Goal: Task Accomplishment & Management: Use online tool/utility

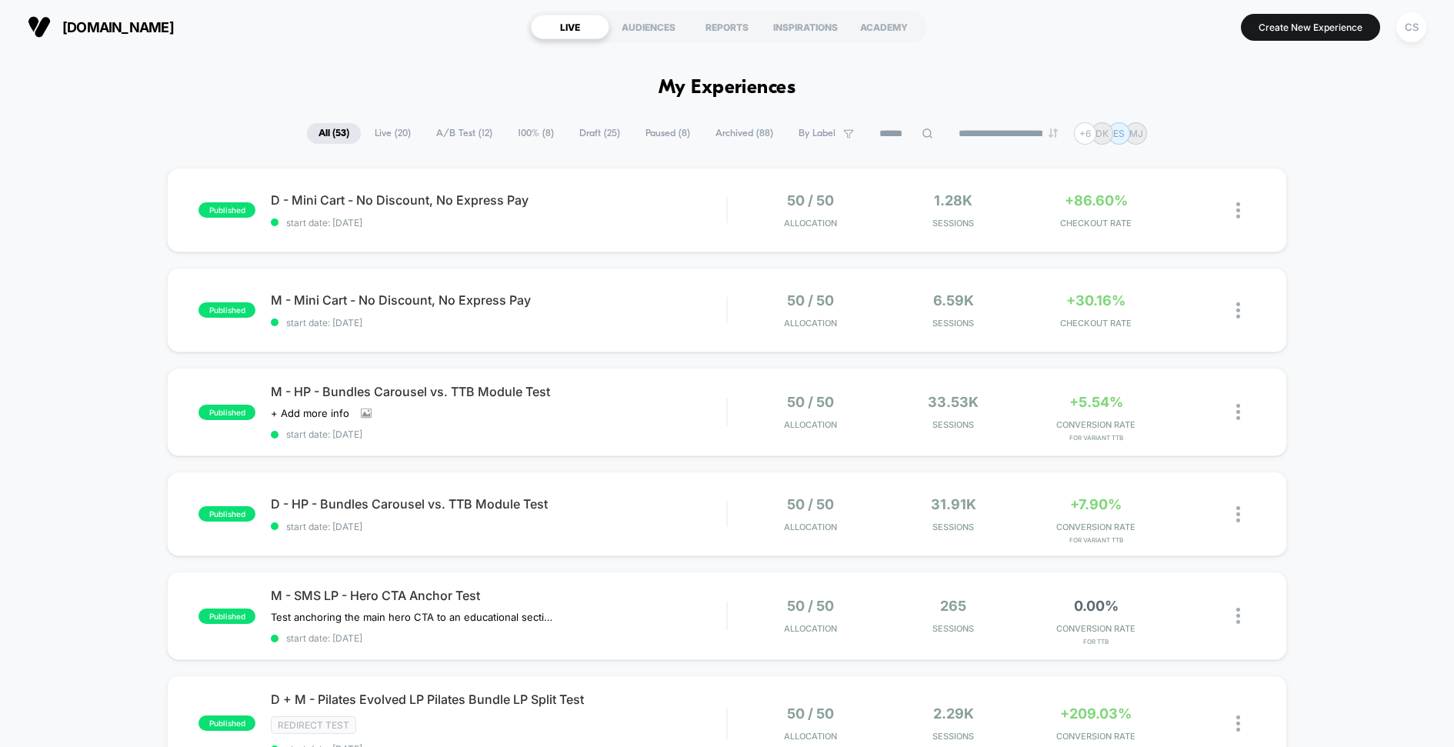
click at [375, 140] on span "Live ( 20 )" at bounding box center [392, 133] width 59 height 21
click at [923, 129] on icon at bounding box center [929, 134] width 12 height 12
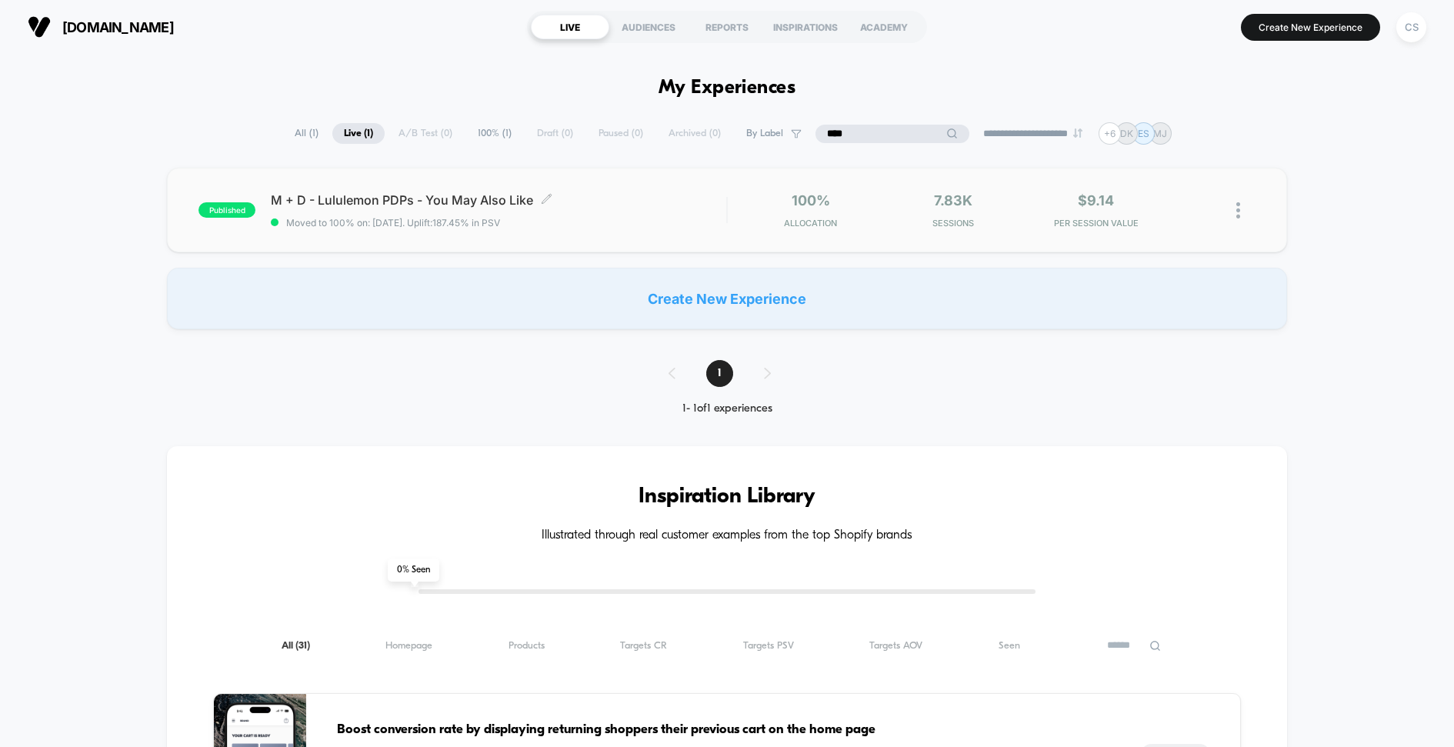
type input "****"
click at [518, 199] on span "M + D - Lululemon PDPs - You May Also Like Click to edit experience details" at bounding box center [499, 199] width 456 height 15
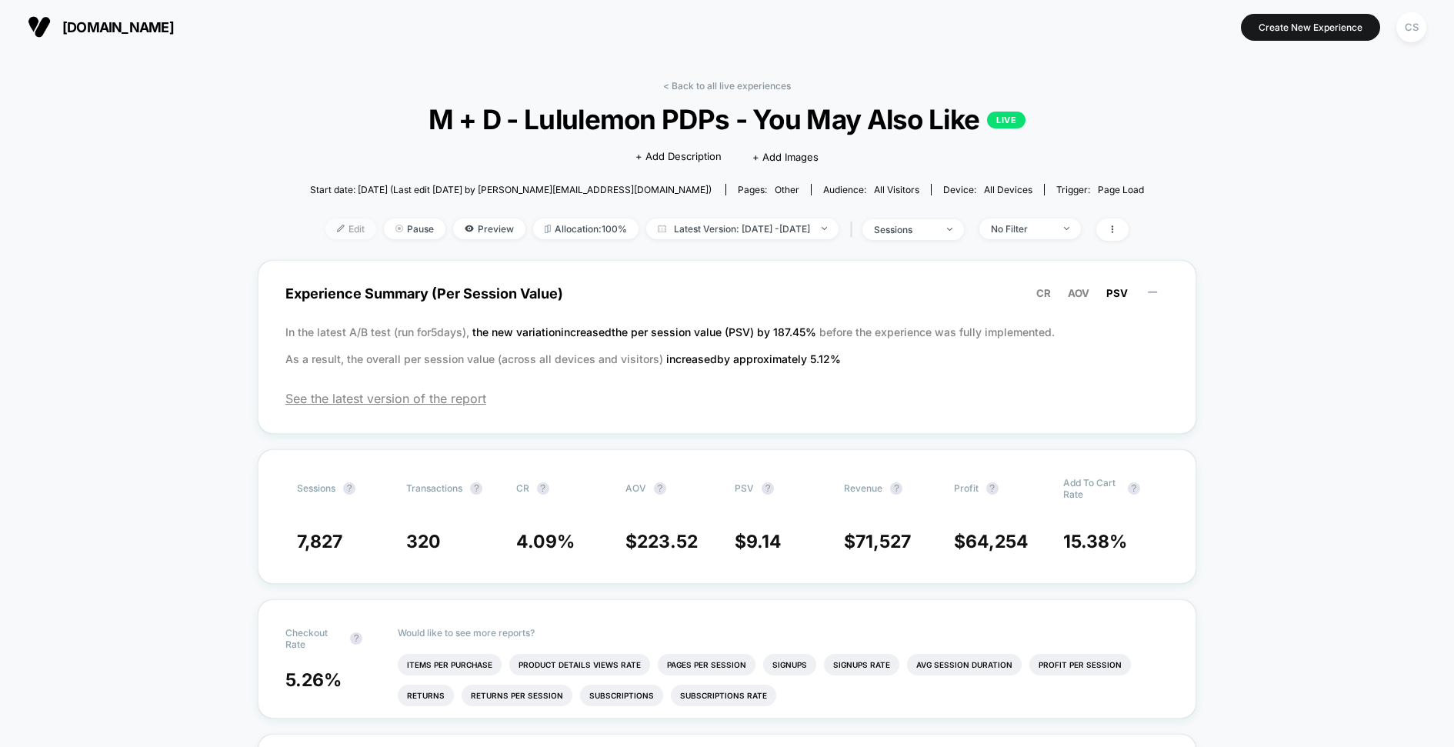
click at [336, 233] on span "Edit" at bounding box center [350, 229] width 51 height 21
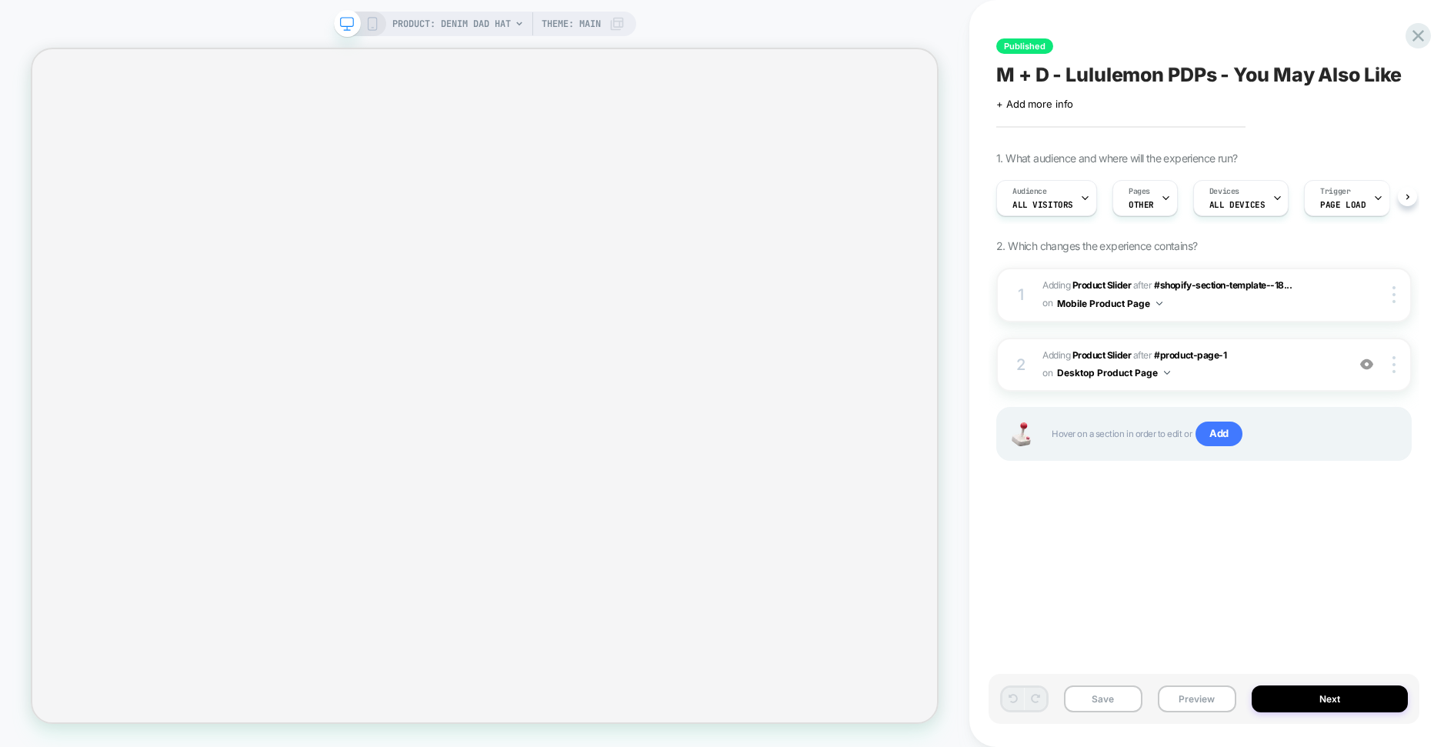
scroll to position [0, 1]
click at [1128, 539] on div "Published M + D - Lululemon PDPs - You May Also Like Click to edit experience d…" at bounding box center [1204, 373] width 431 height 716
click at [1166, 536] on div "Published M + D - Lululemon PDPs - You May Also Like Click to edit experience d…" at bounding box center [1204, 373] width 431 height 716
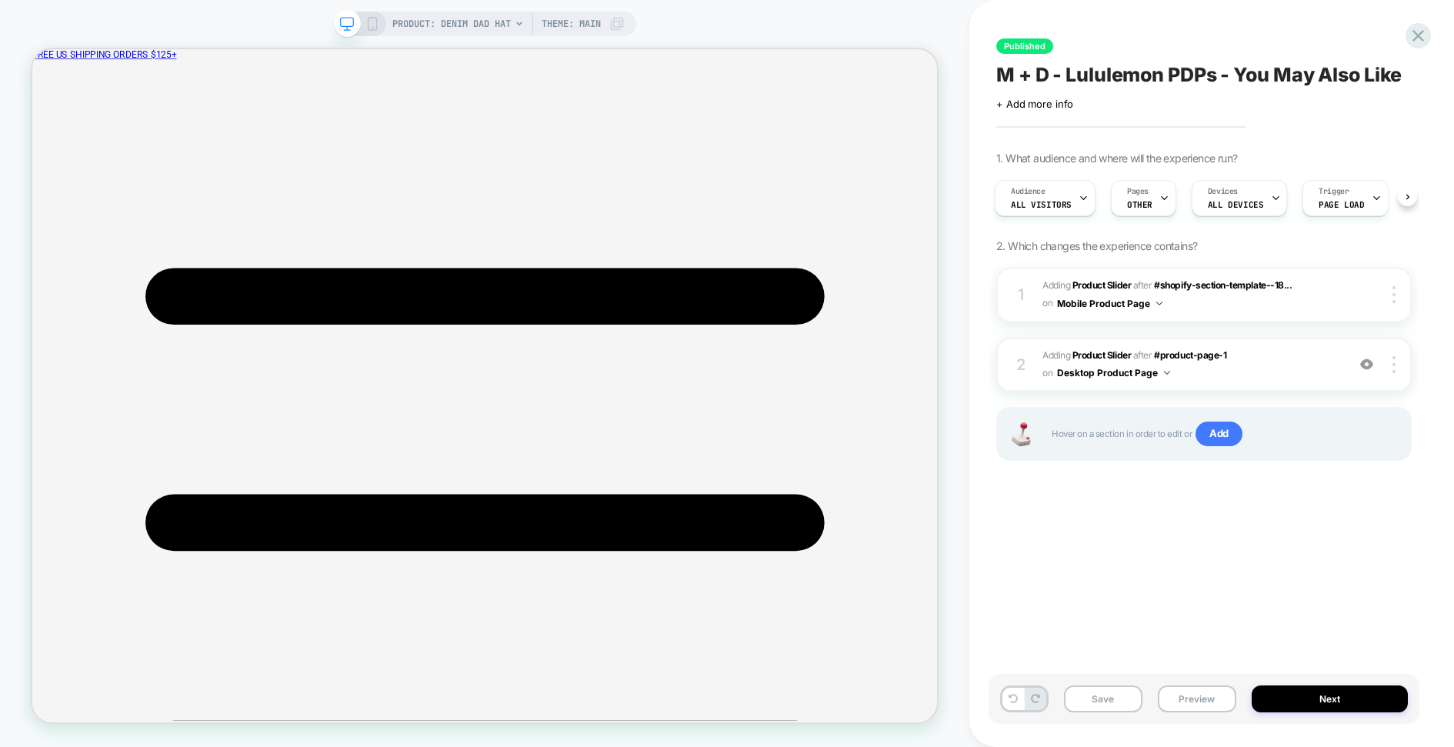
scroll to position [0, 0]
click at [1087, 597] on div "Published M + D - Lululemon PDPs - You May Also Like Click to edit experience d…" at bounding box center [1204, 373] width 431 height 716
click at [1133, 202] on span "OTHER" at bounding box center [1139, 204] width 25 height 11
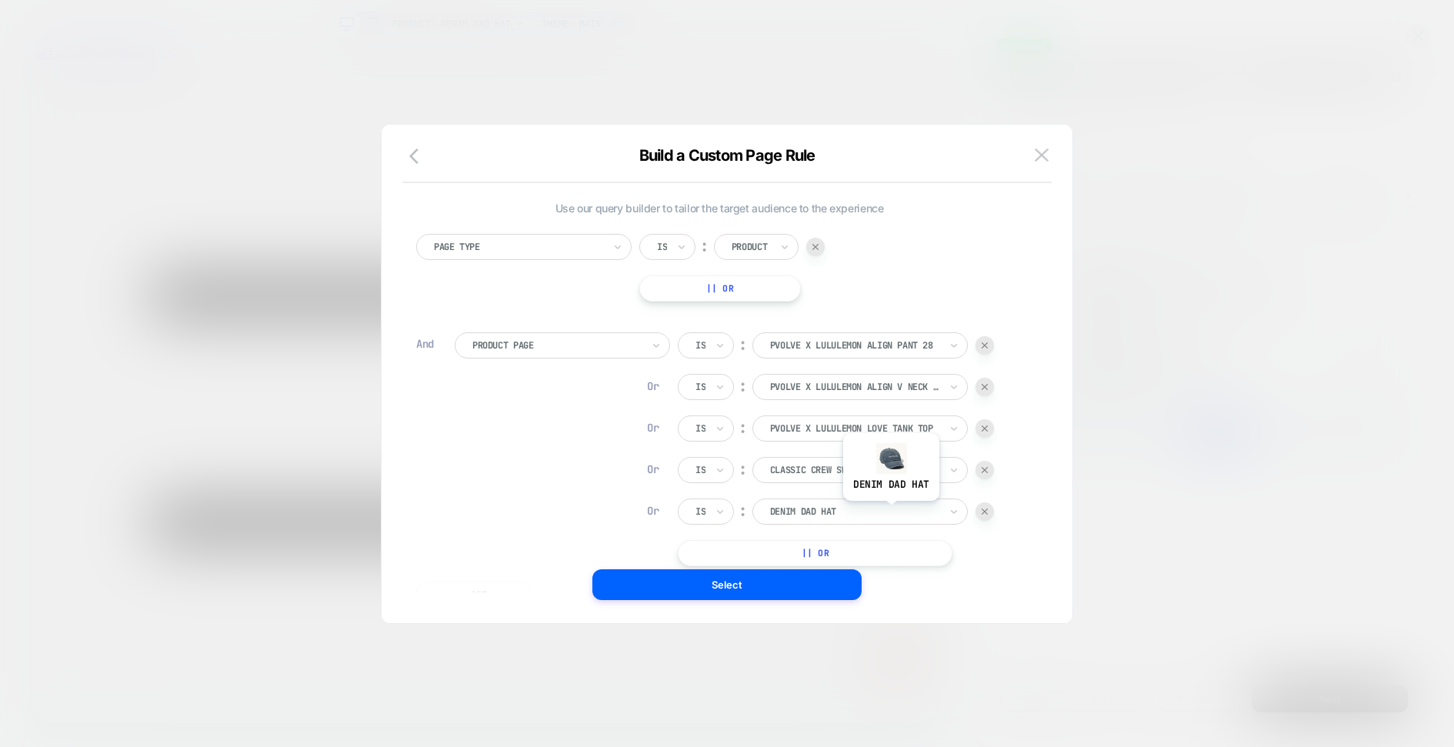
scroll to position [15, 0]
click at [864, 546] on button "|| Or" at bounding box center [815, 549] width 275 height 26
click at [896, 554] on div at bounding box center [854, 549] width 169 height 14
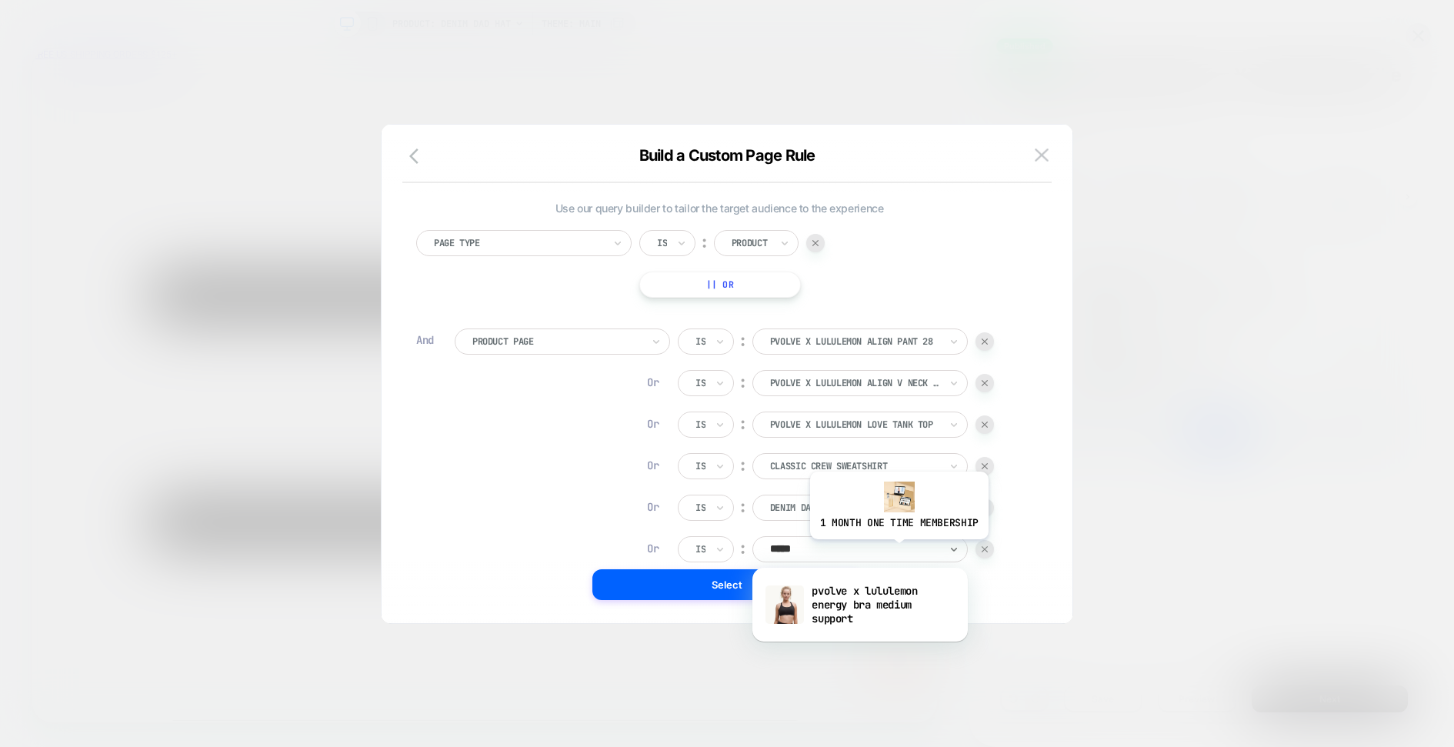
type input "******"
click at [895, 615] on div "pvolve x lululemon energy bra medium support" at bounding box center [860, 605] width 200 height 52
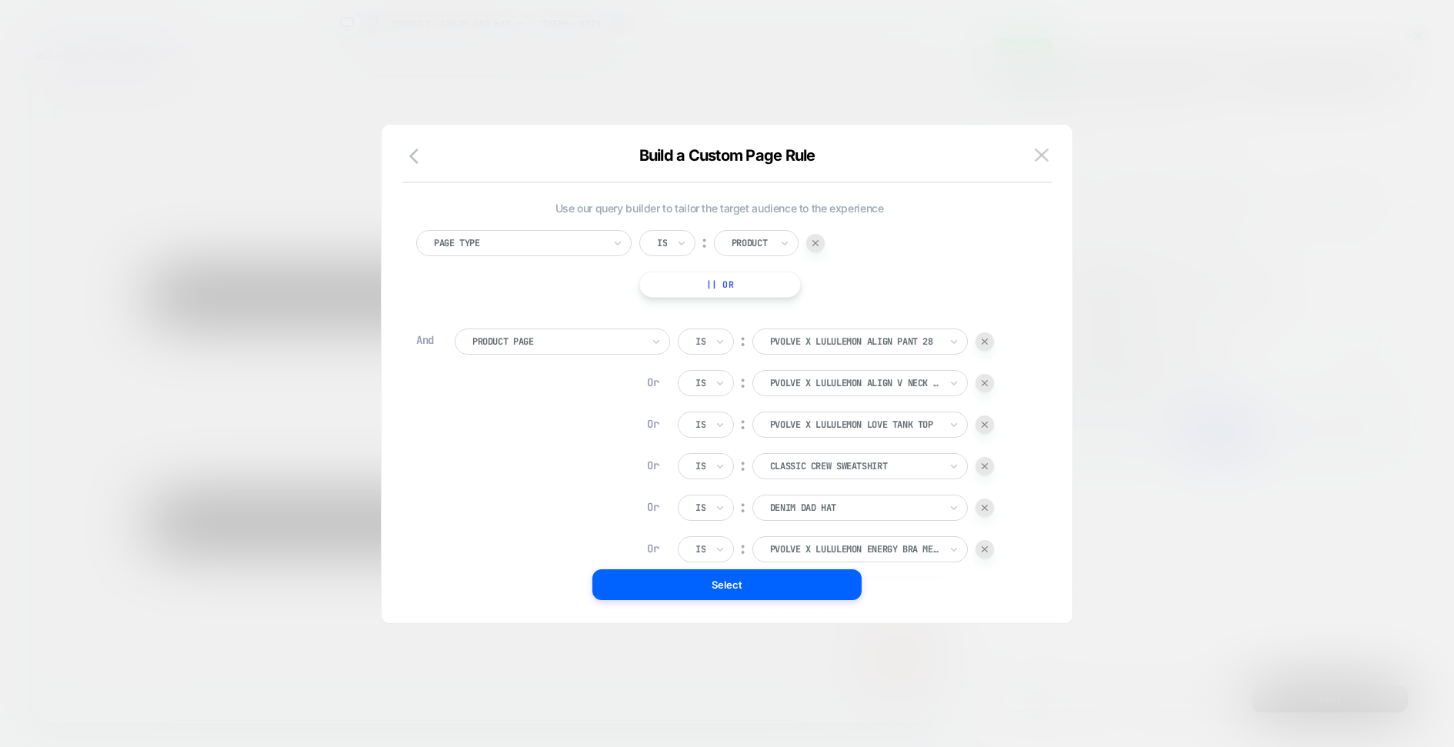
click at [756, 581] on button "Select" at bounding box center [726, 584] width 269 height 31
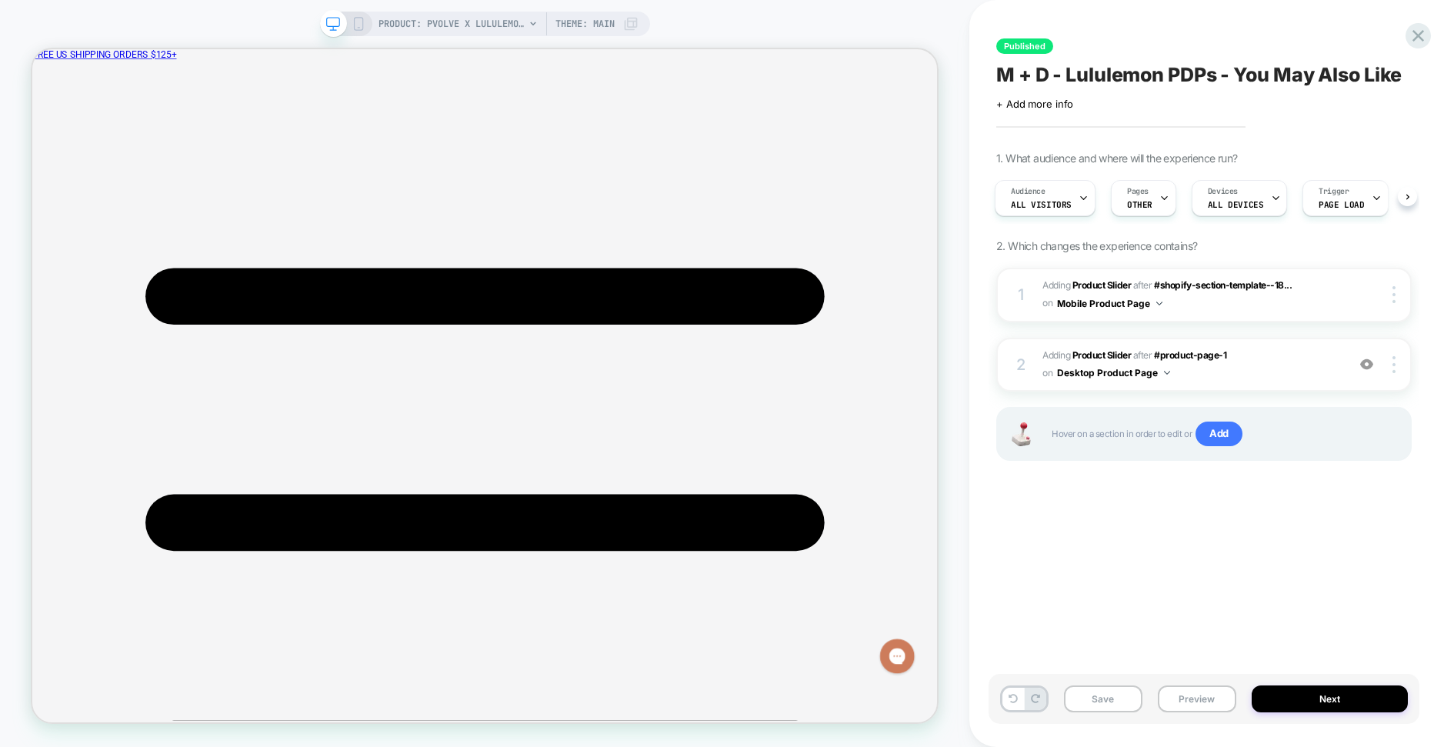
scroll to position [0, 2]
click at [1184, 588] on div "Published M + D - Lululemon PDPs - You May Also Like Click to edit experience d…" at bounding box center [1204, 373] width 431 height 716
click at [1260, 362] on span "#_loomi_addon_1747441250324 Adding Product Slider AFTER #product-page-1 #produc…" at bounding box center [1191, 365] width 296 height 36
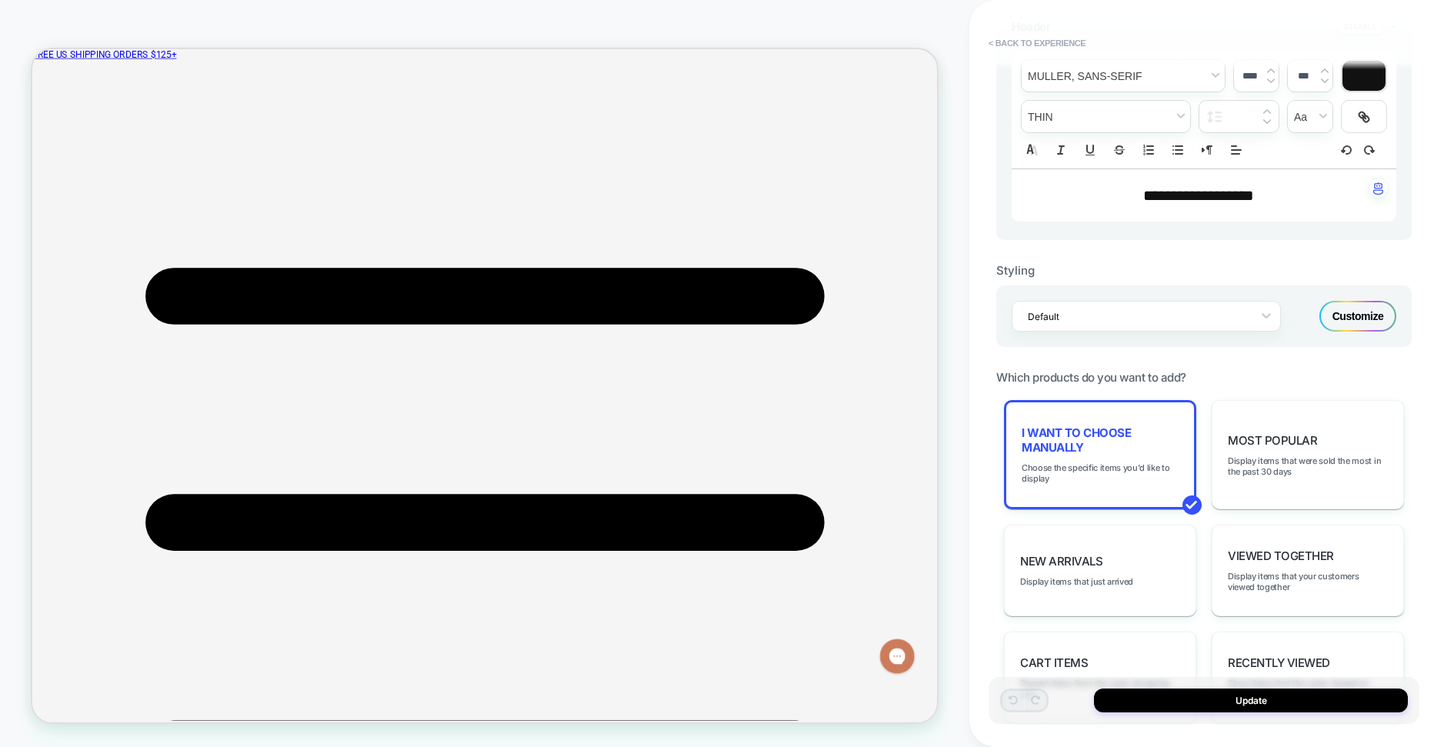
scroll to position [981, 0]
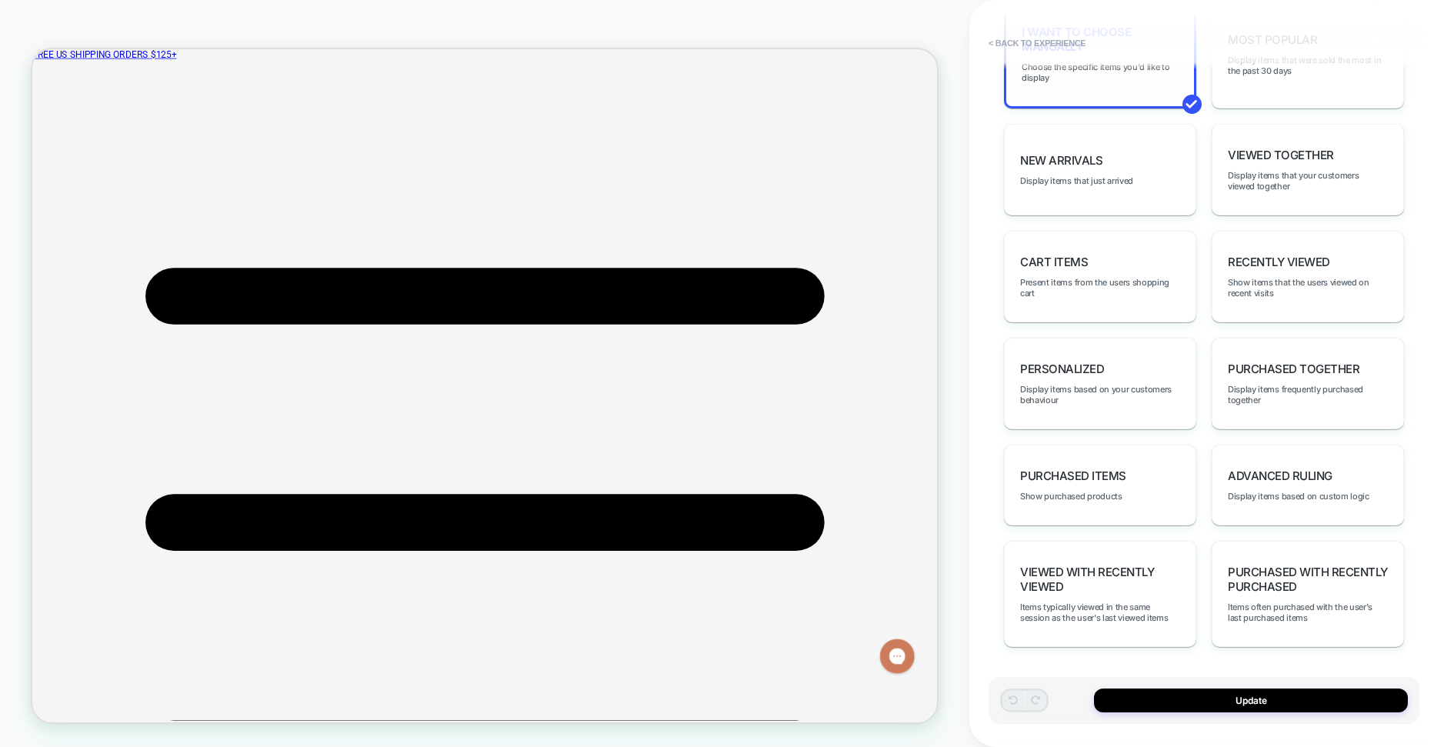
click at [1066, 108] on div "I want to choose manually Choose the specific items you'd like to display" at bounding box center [1100, 53] width 192 height 109
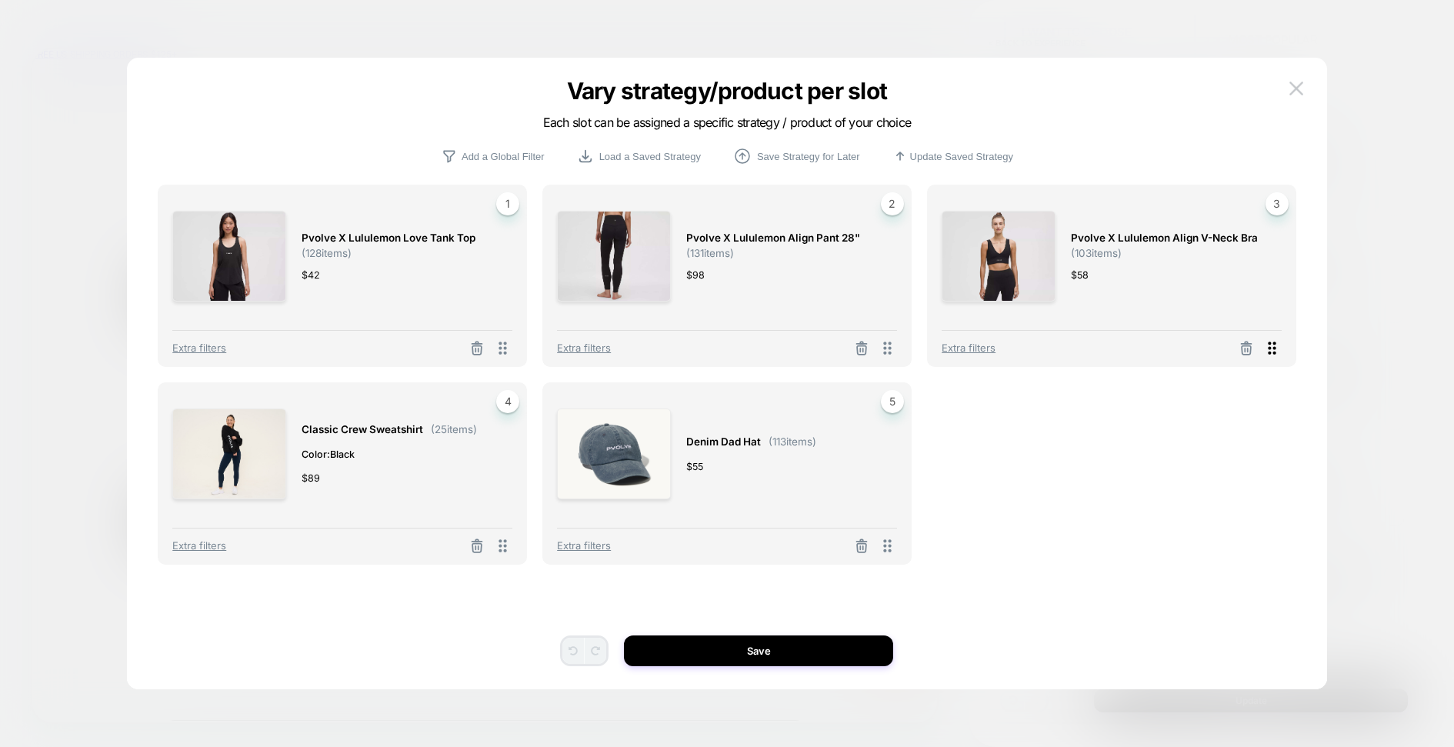
click at [1268, 350] on icon at bounding box center [1272, 348] width 19 height 19
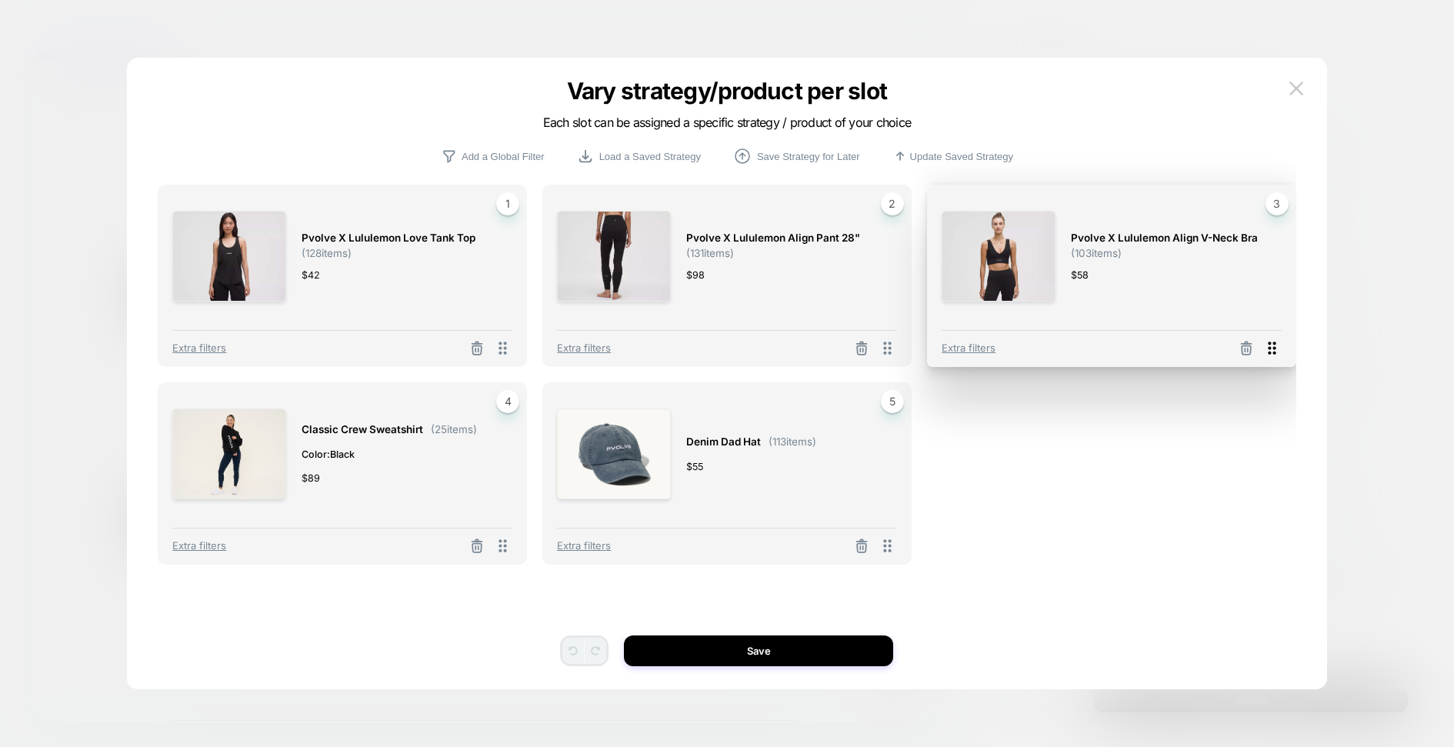
click at [1273, 347] on icon at bounding box center [1272, 348] width 19 height 19
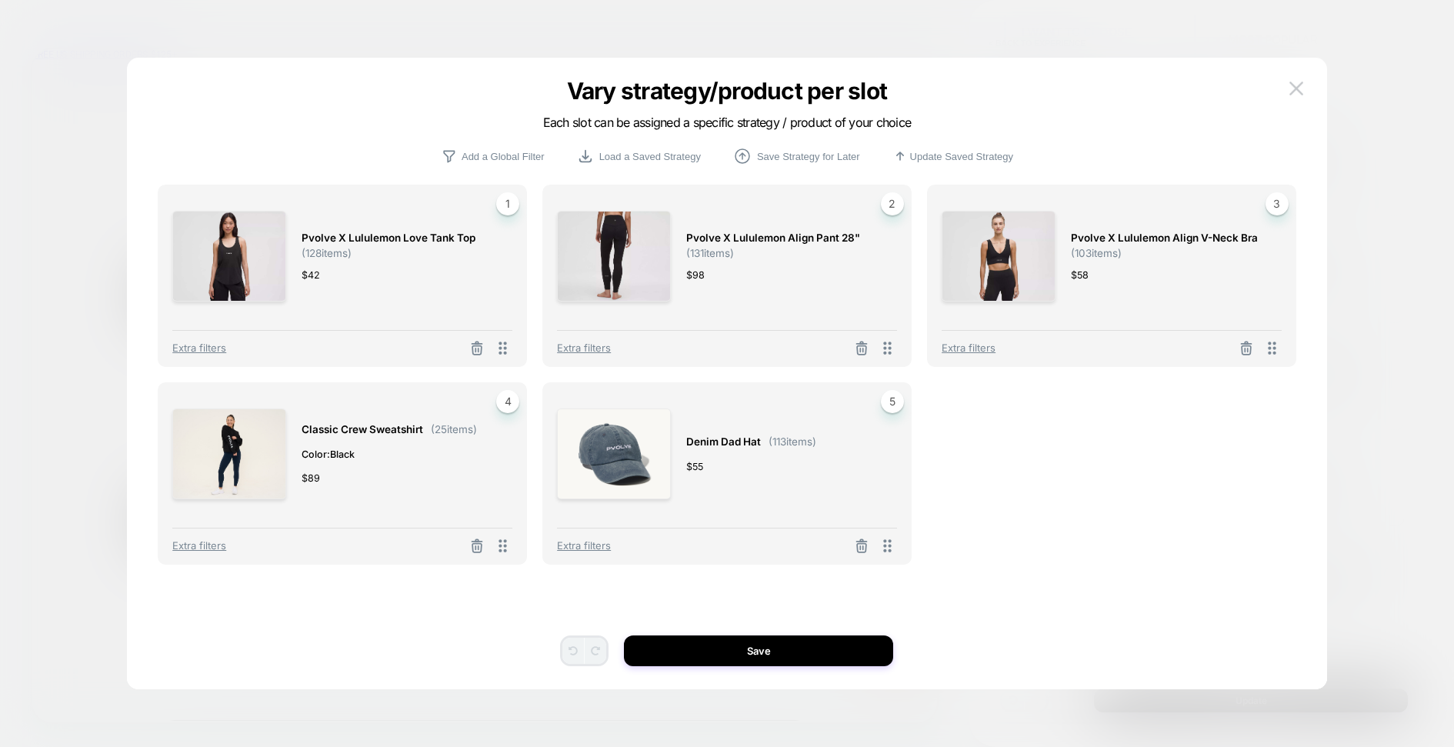
click at [1146, 229] on span "Pvolve x Lululemon Align V-Neck Bra" at bounding box center [1164, 238] width 187 height 18
click at [955, 304] on div at bounding box center [999, 256] width 114 height 114
click at [1015, 273] on img at bounding box center [999, 256] width 114 height 91
click at [1282, 199] on span "3" at bounding box center [1277, 203] width 23 height 23
click at [1251, 349] on icon at bounding box center [1246, 348] width 15 height 15
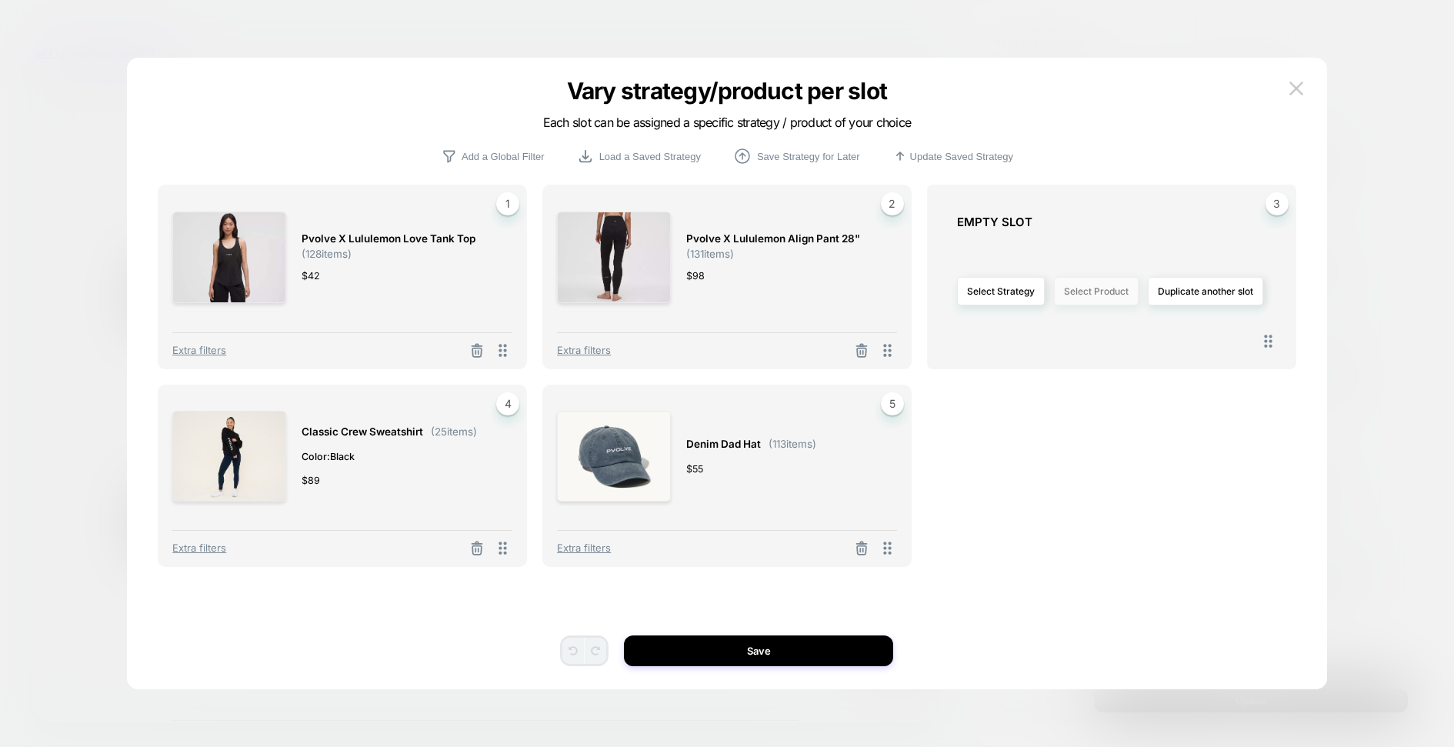
click at [1098, 294] on button "Select Product" at bounding box center [1096, 291] width 85 height 28
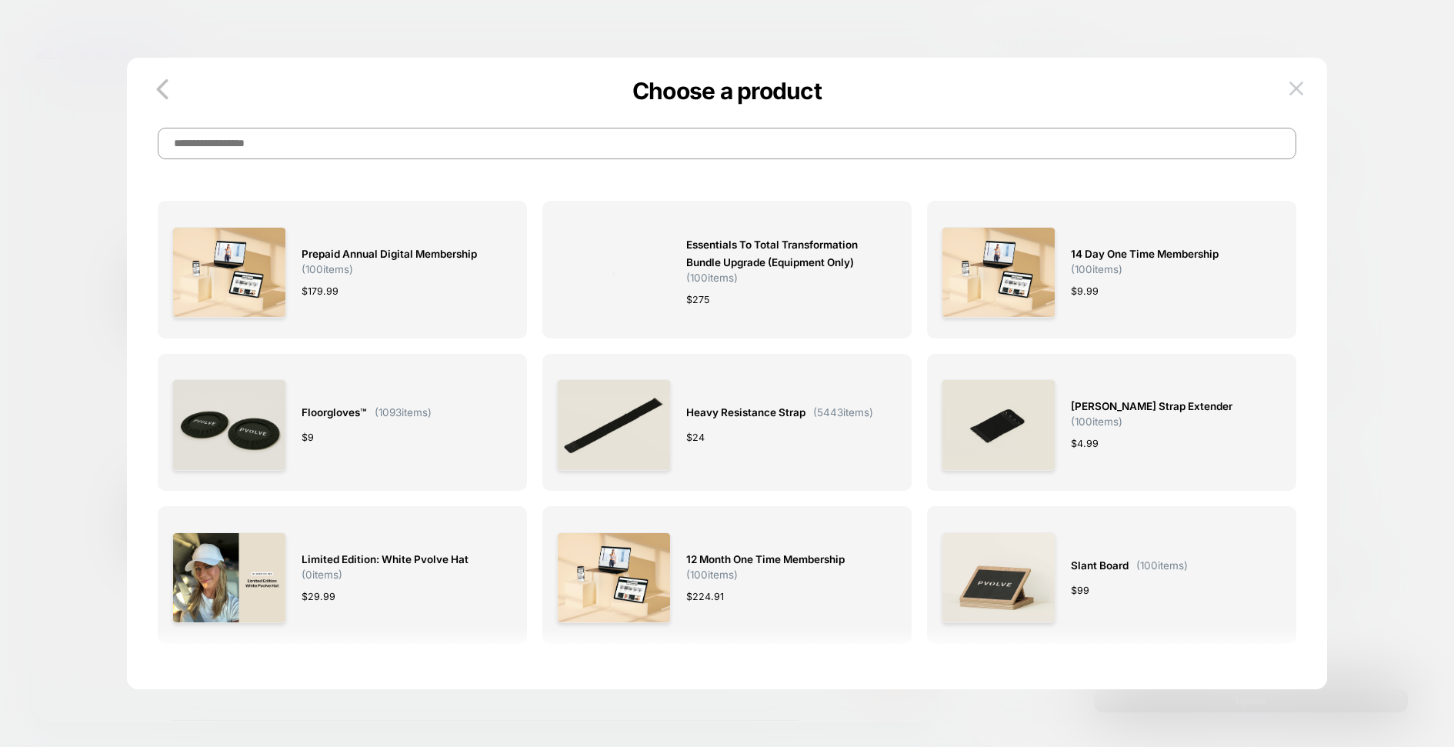
click at [761, 159] on input at bounding box center [727, 144] width 1139 height 32
click at [763, 153] on input at bounding box center [727, 144] width 1139 height 32
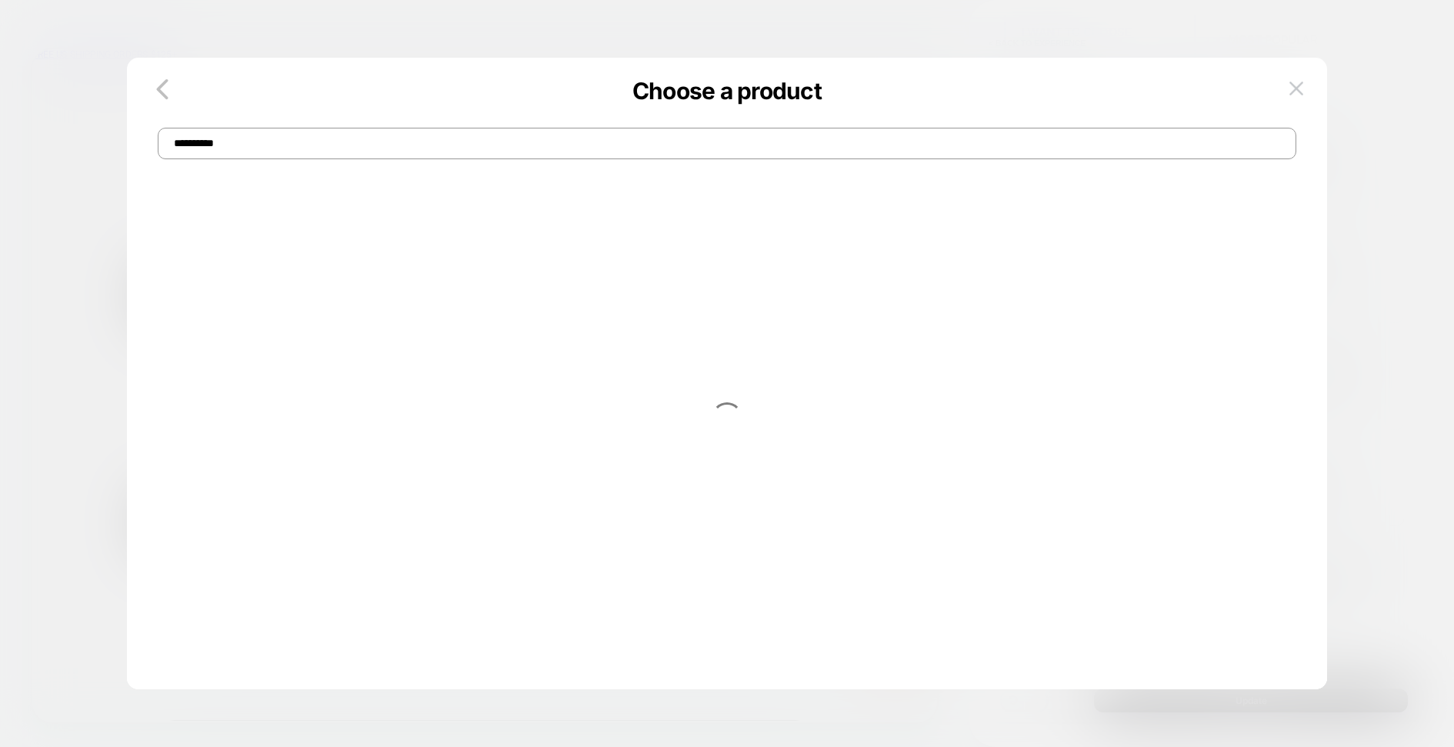
type input "**********"
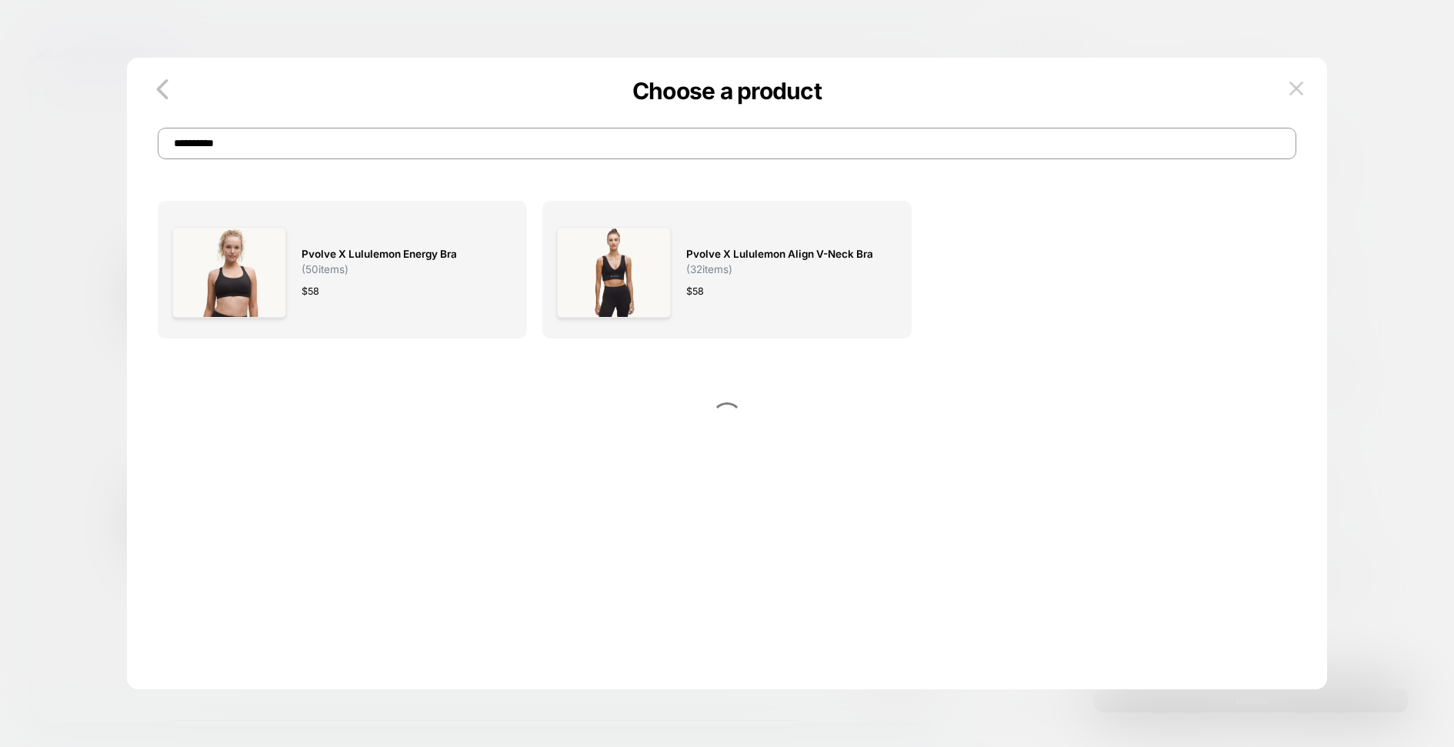
click at [319, 96] on p "Choose a product" at bounding box center [727, 91] width 1200 height 28
click at [396, 281] on div "Pvolve x Lululemon Energy Bra ( 50 items) $ 58" at bounding box center [399, 272] width 195 height 114
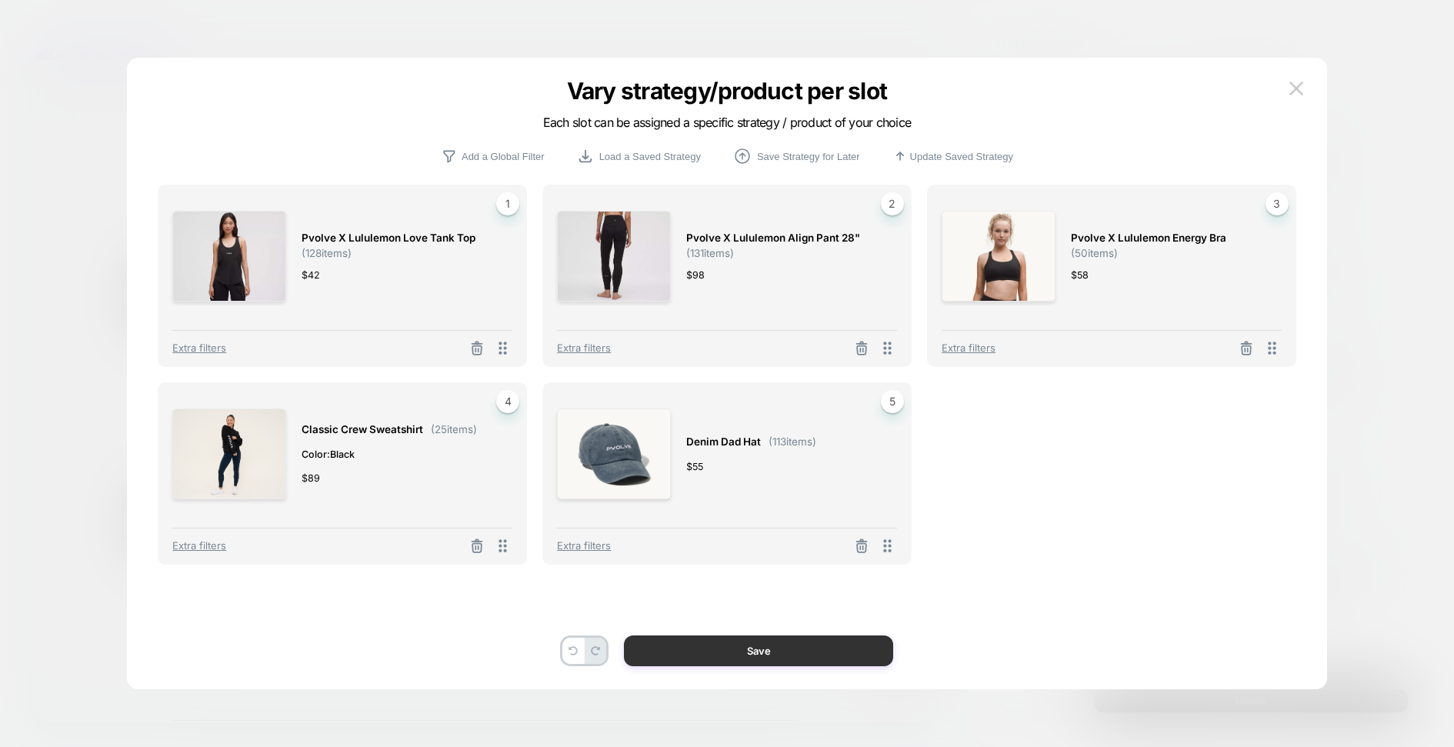
click at [832, 643] on button "Save" at bounding box center [758, 651] width 269 height 31
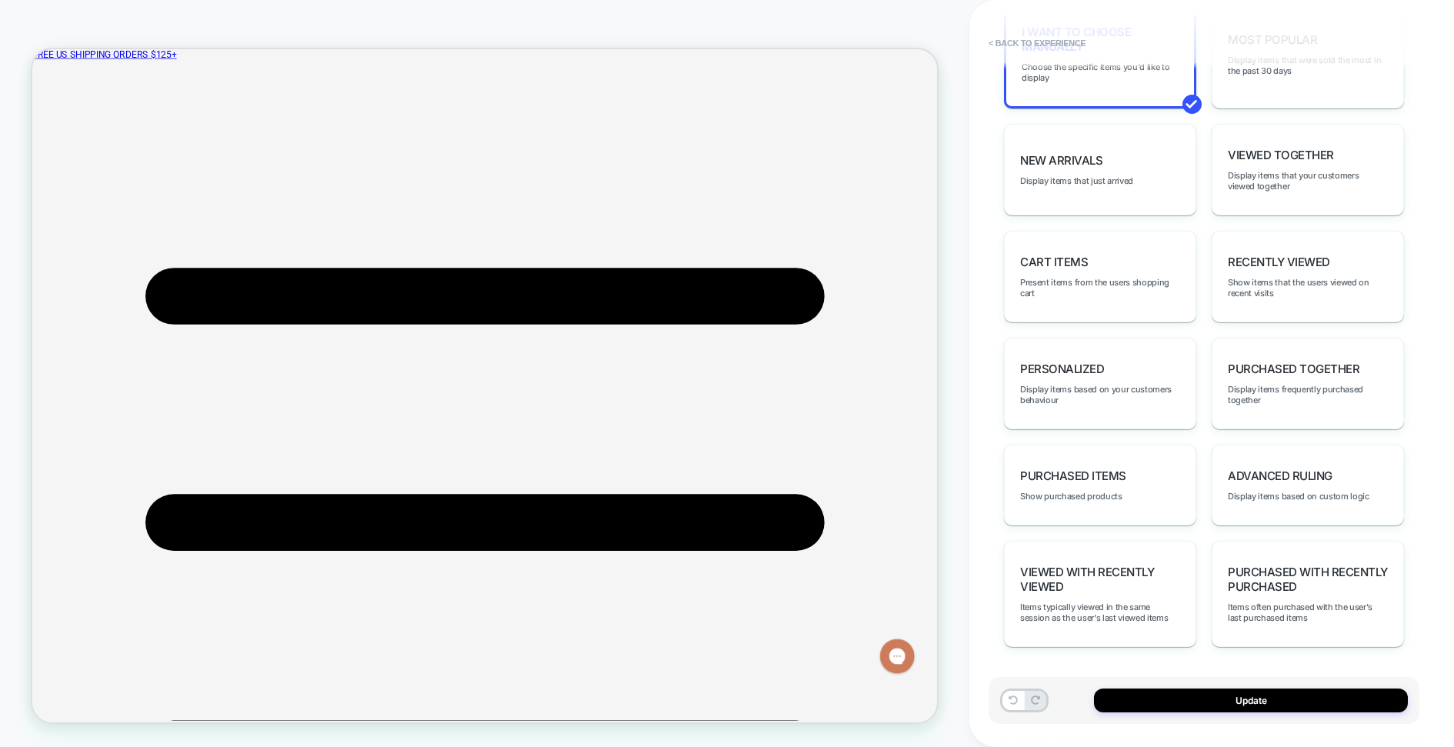
scroll to position [25, 0]
click at [1250, 701] on button "Update" at bounding box center [1251, 701] width 314 height 24
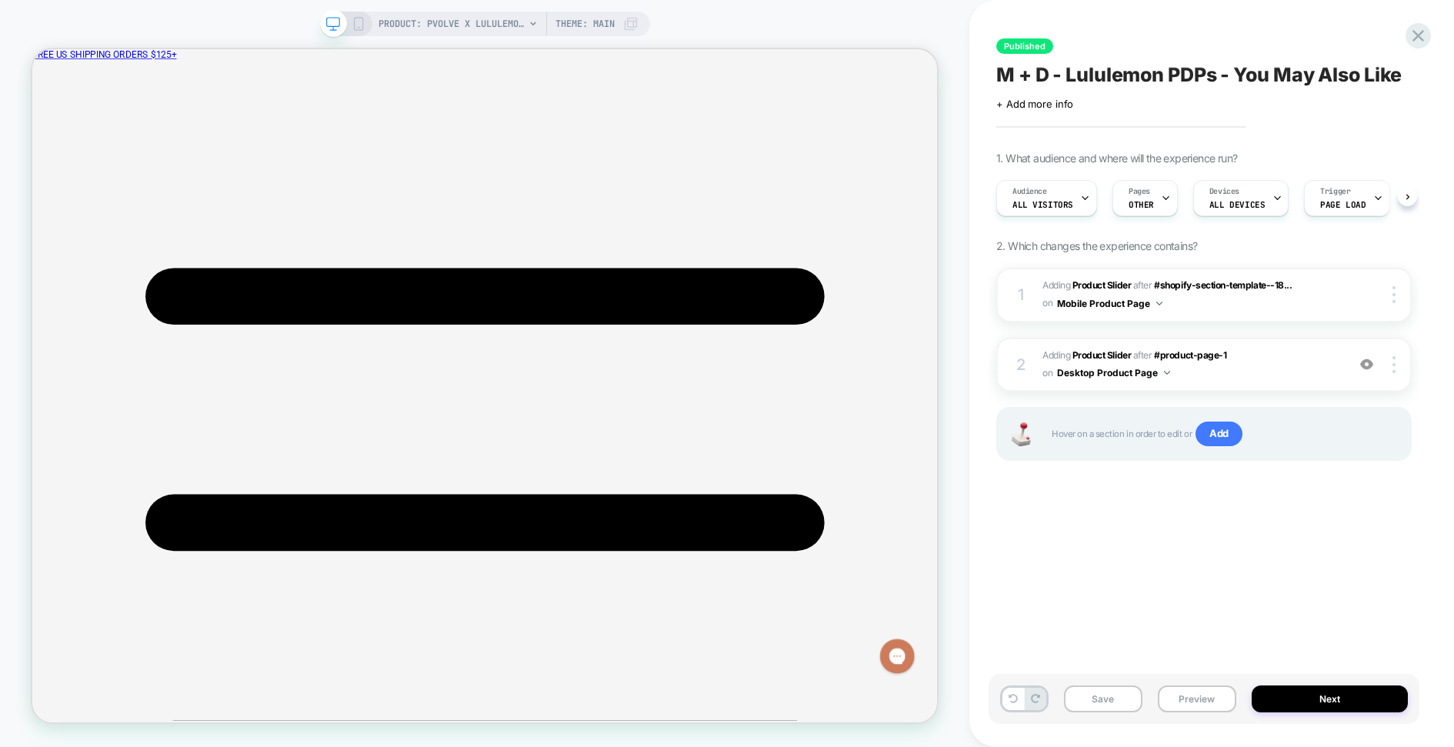
scroll to position [0, 1]
click at [1227, 596] on div "Published M + D - Lululemon PDPs - You May Also Like Click to edit experience d…" at bounding box center [1204, 373] width 431 height 716
click at [1090, 705] on button "Save" at bounding box center [1103, 699] width 78 height 27
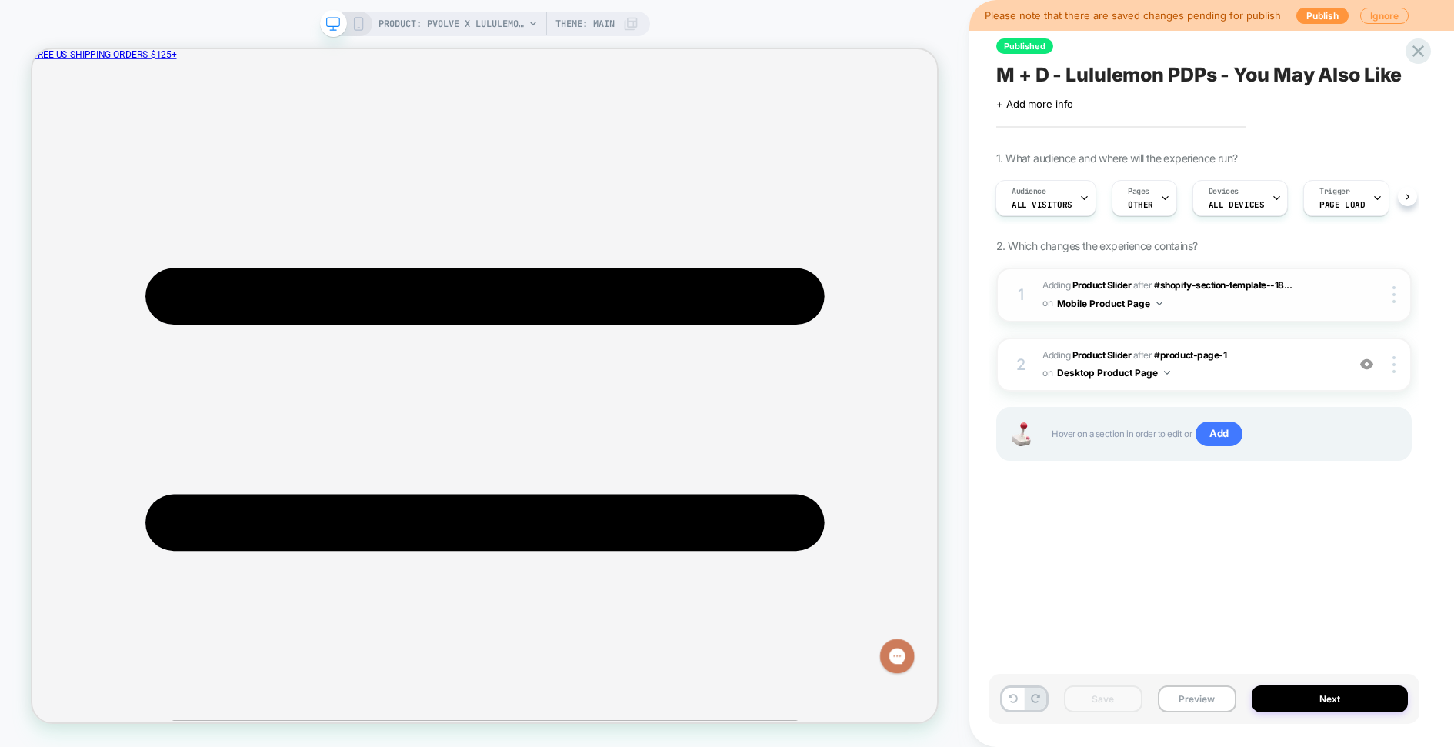
click at [1260, 309] on span "#_loomi_addon_1747440748414 Adding Product Slider AFTER #shopify-section-templa…" at bounding box center [1191, 295] width 296 height 36
click at [1353, 289] on div at bounding box center [1382, 294] width 58 height 17
click at [360, 17] on icon at bounding box center [359, 24] width 14 height 14
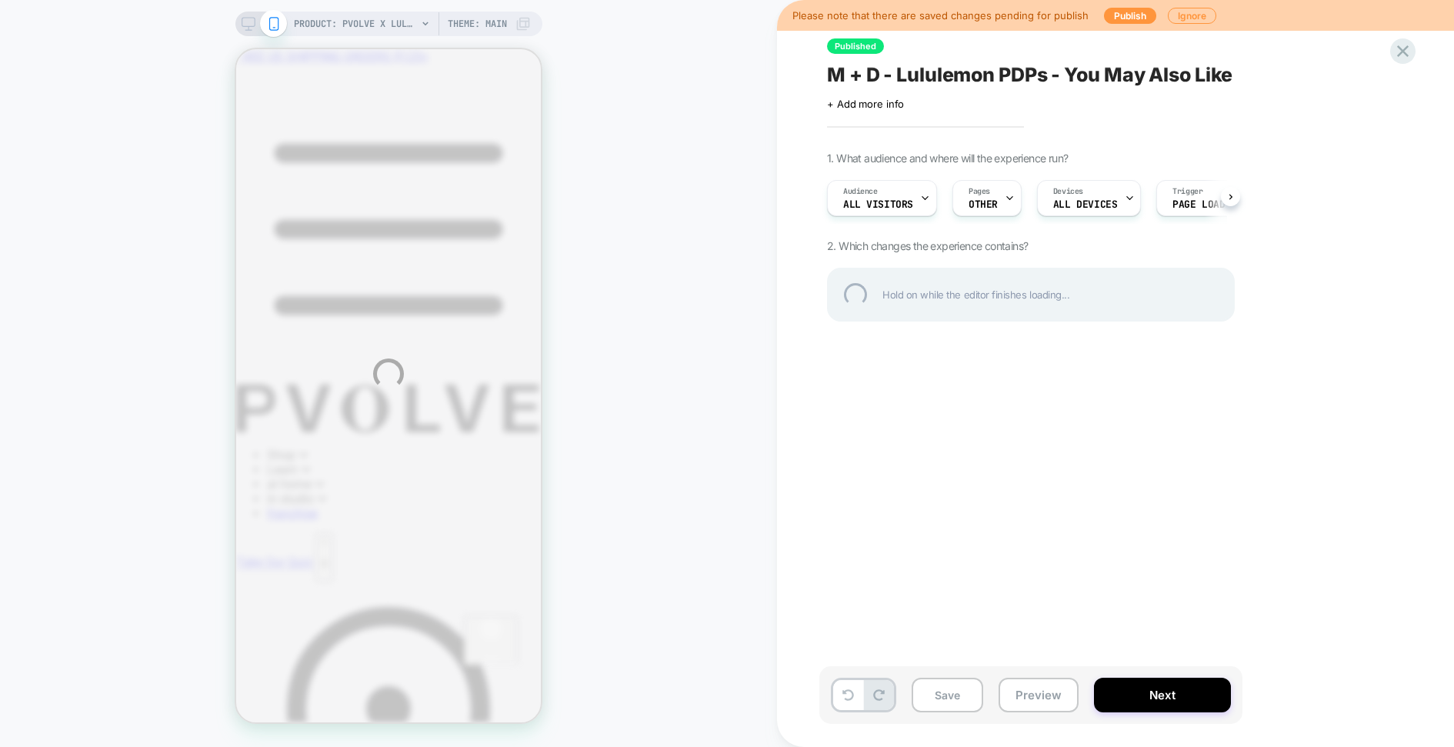
click at [1375, 352] on div "PRODUCT: Pvolve x Lululemon Energy Bra [medium support] PRODUCT: Pvolve x Lulul…" at bounding box center [727, 373] width 1454 height 747
click at [1372, 352] on div "PRODUCT: Pvolve x Lululemon Energy Bra [medium support] PRODUCT: Pvolve x Lulul…" at bounding box center [727, 373] width 1454 height 747
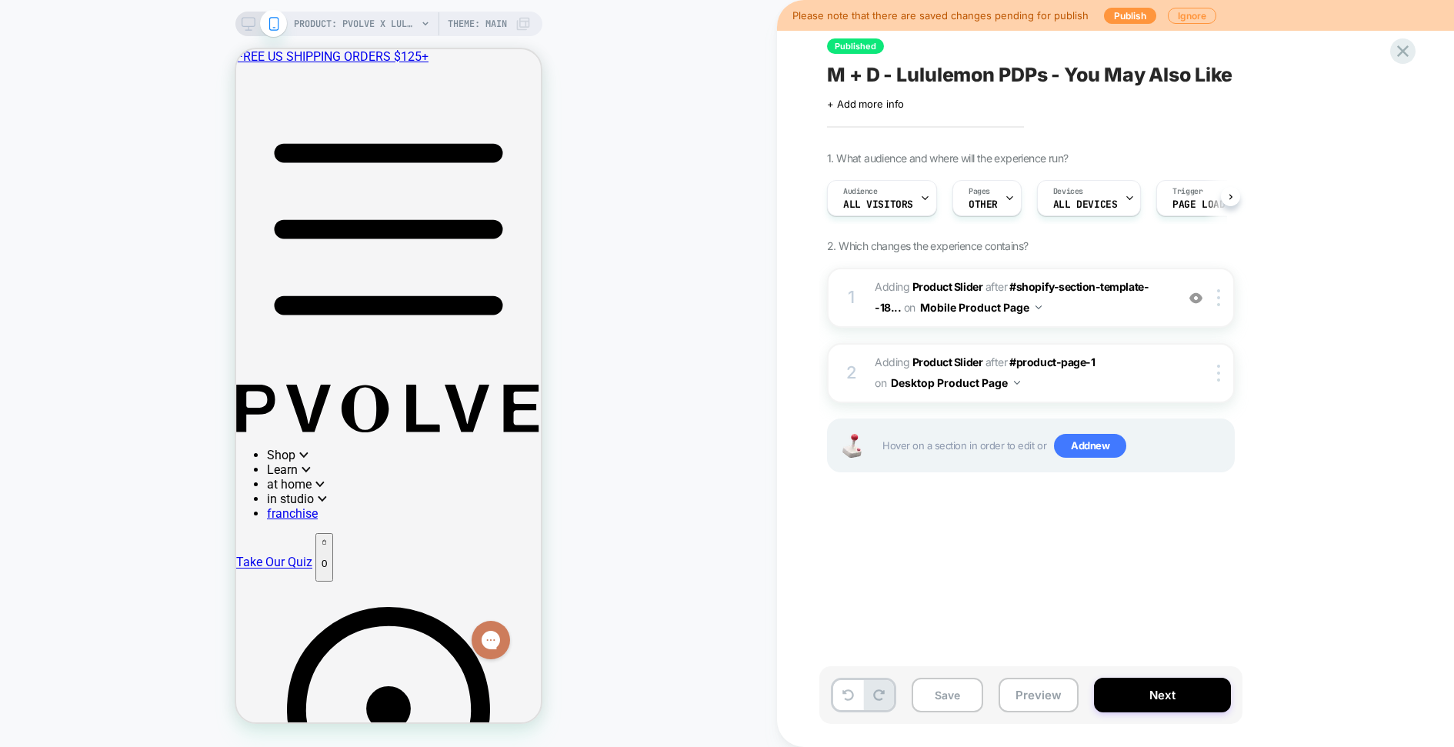
scroll to position [0, 1]
click at [1100, 306] on span "#_loomi_addon_1747440748414 Adding Product Slider AFTER #shopify-section-templa…" at bounding box center [1021, 298] width 293 height 42
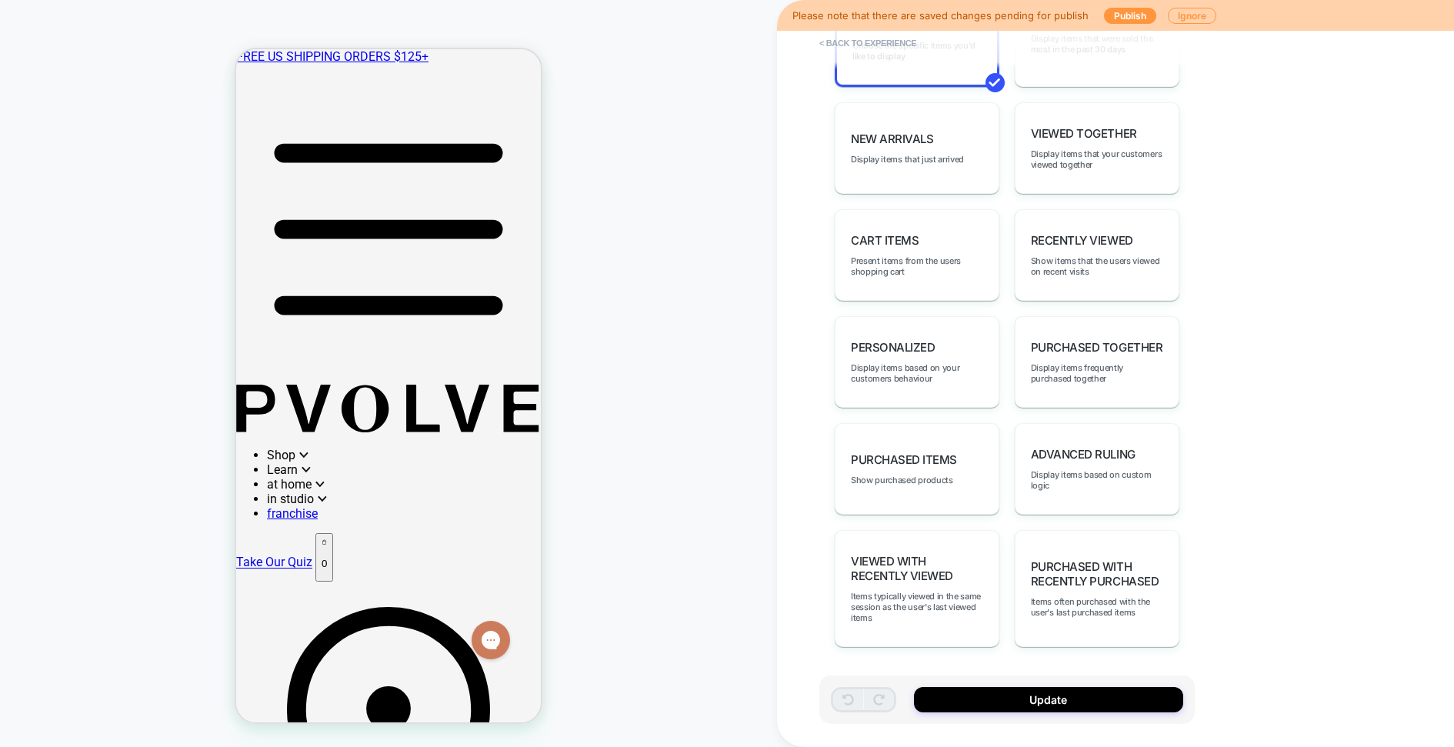
scroll to position [659, 0]
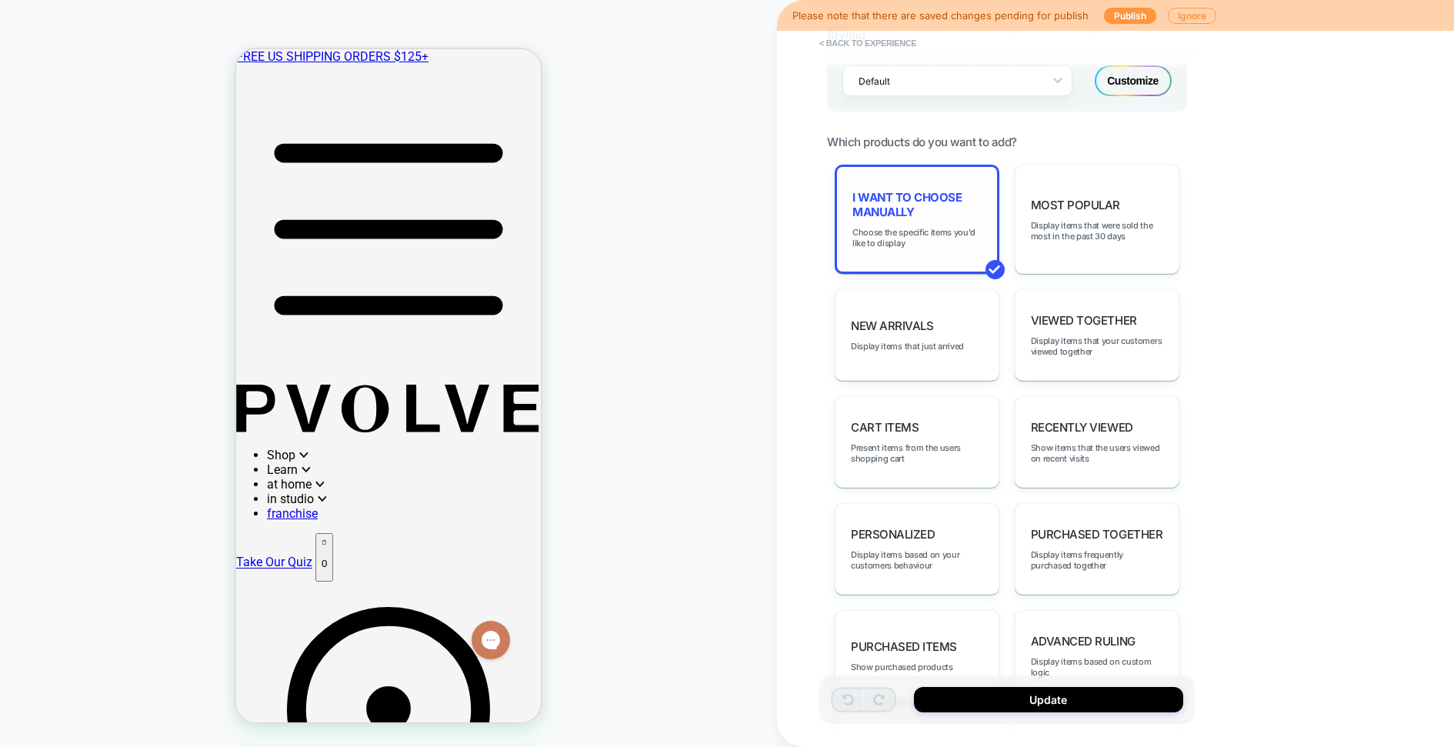
click at [933, 219] on span "I want to choose manually" at bounding box center [917, 204] width 129 height 29
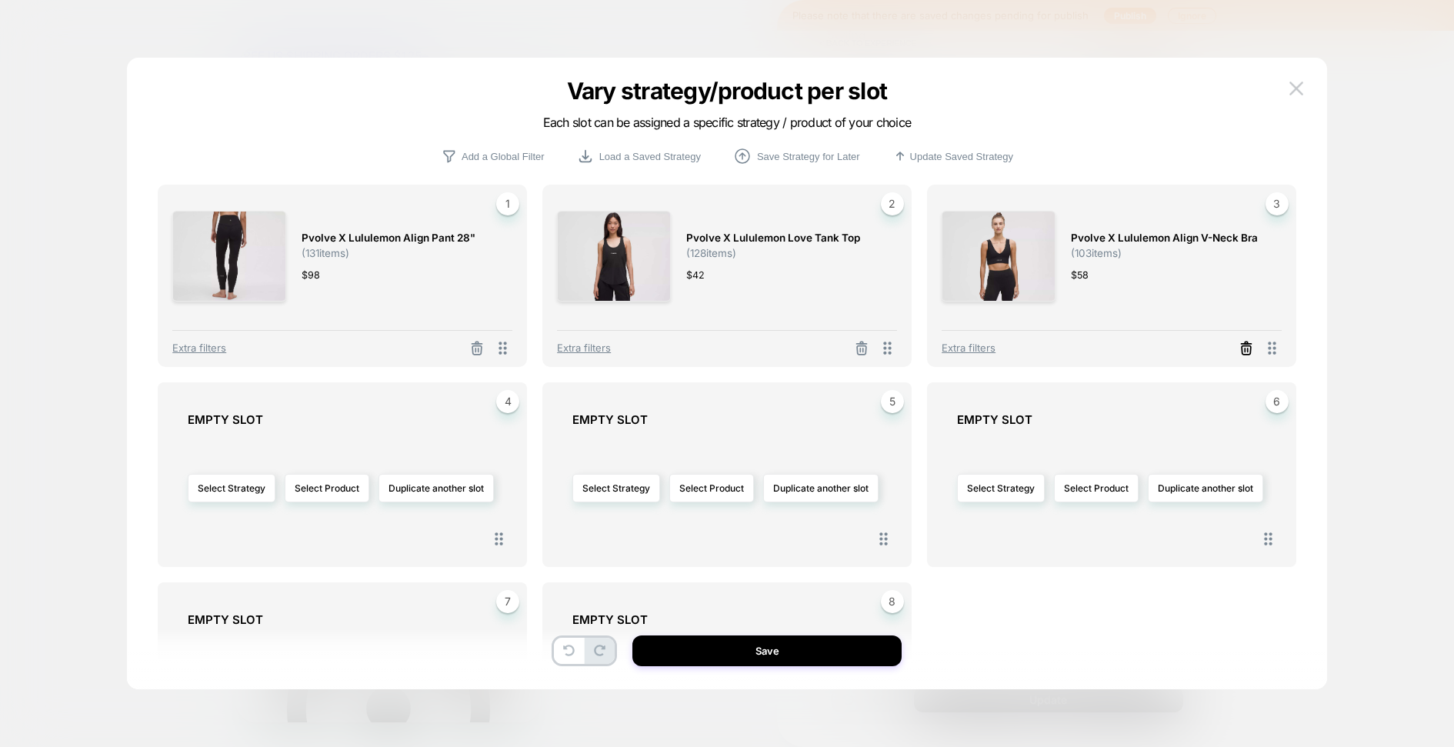
click at [482, 345] on icon at bounding box center [476, 349] width 9 height 8
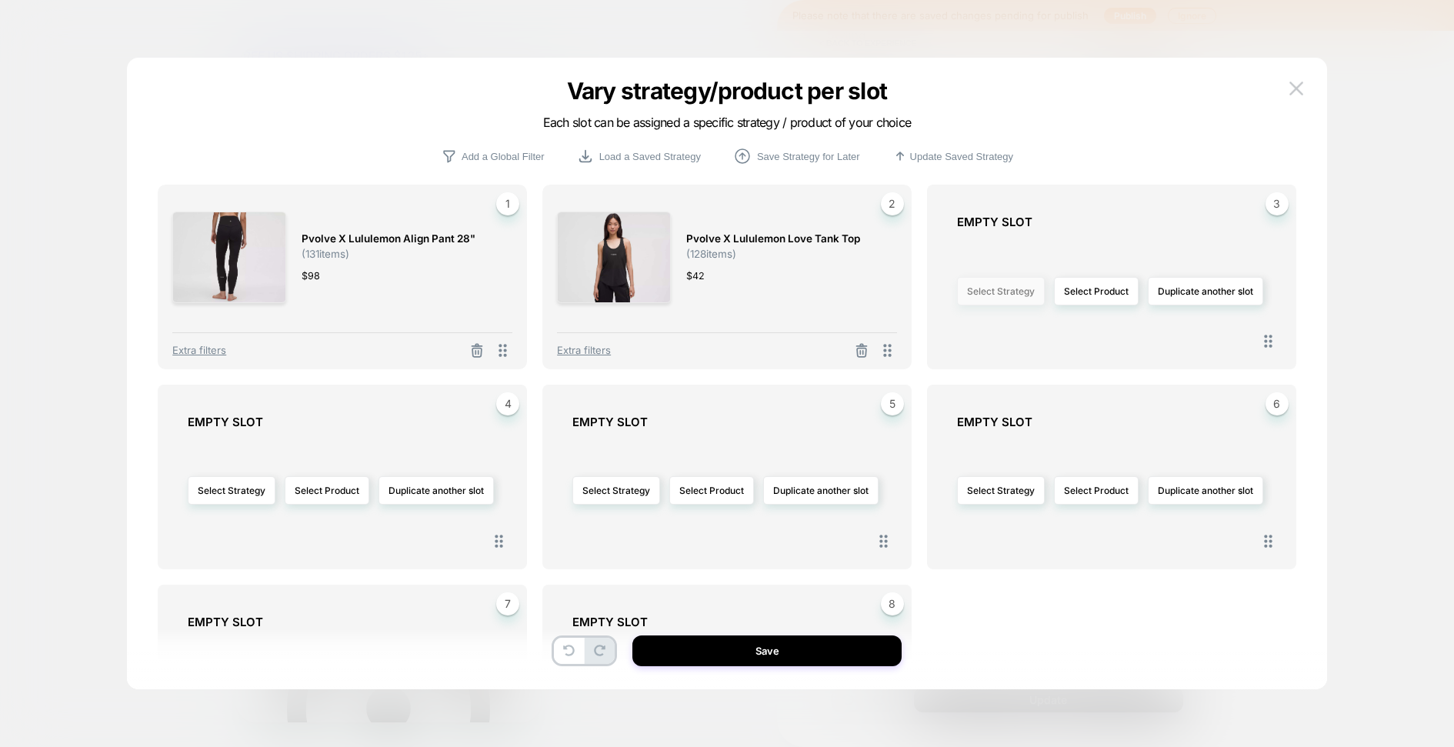
click at [1016, 286] on button "Select Strategy" at bounding box center [1001, 291] width 88 height 28
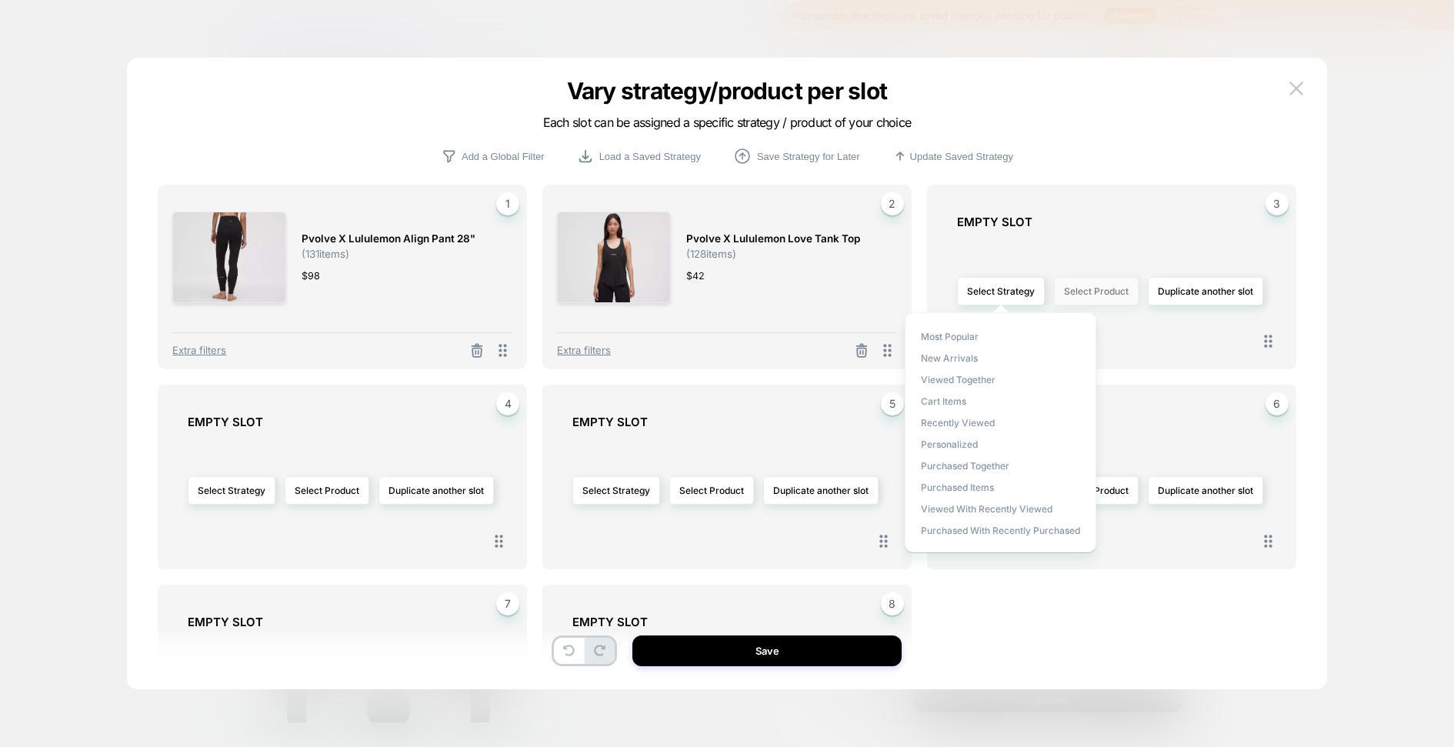
click at [1117, 286] on button "Select Product" at bounding box center [1096, 291] width 85 height 28
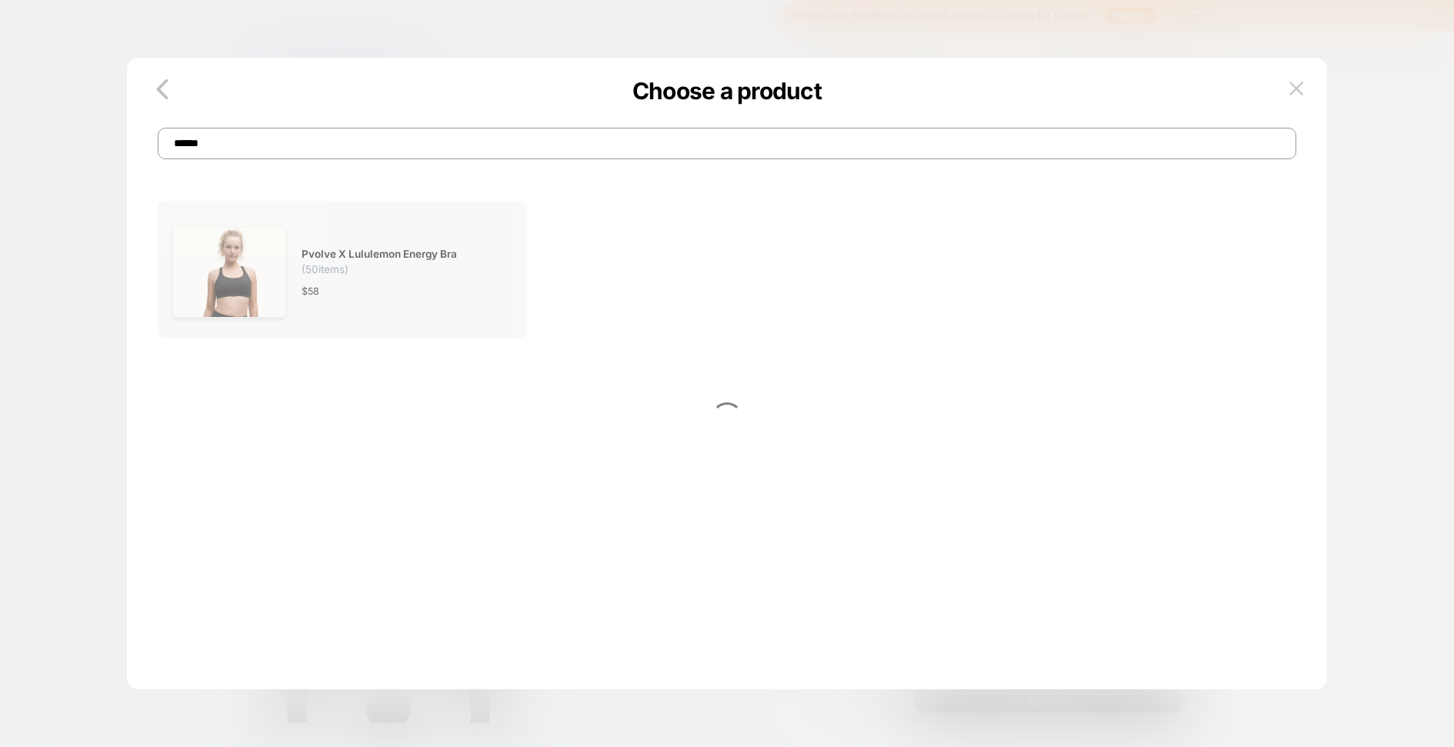
type input "******"
click at [455, 276] on div "Pvolve x Lululemon Energy Bra ( 50 items) $ 58" at bounding box center [399, 272] width 195 height 114
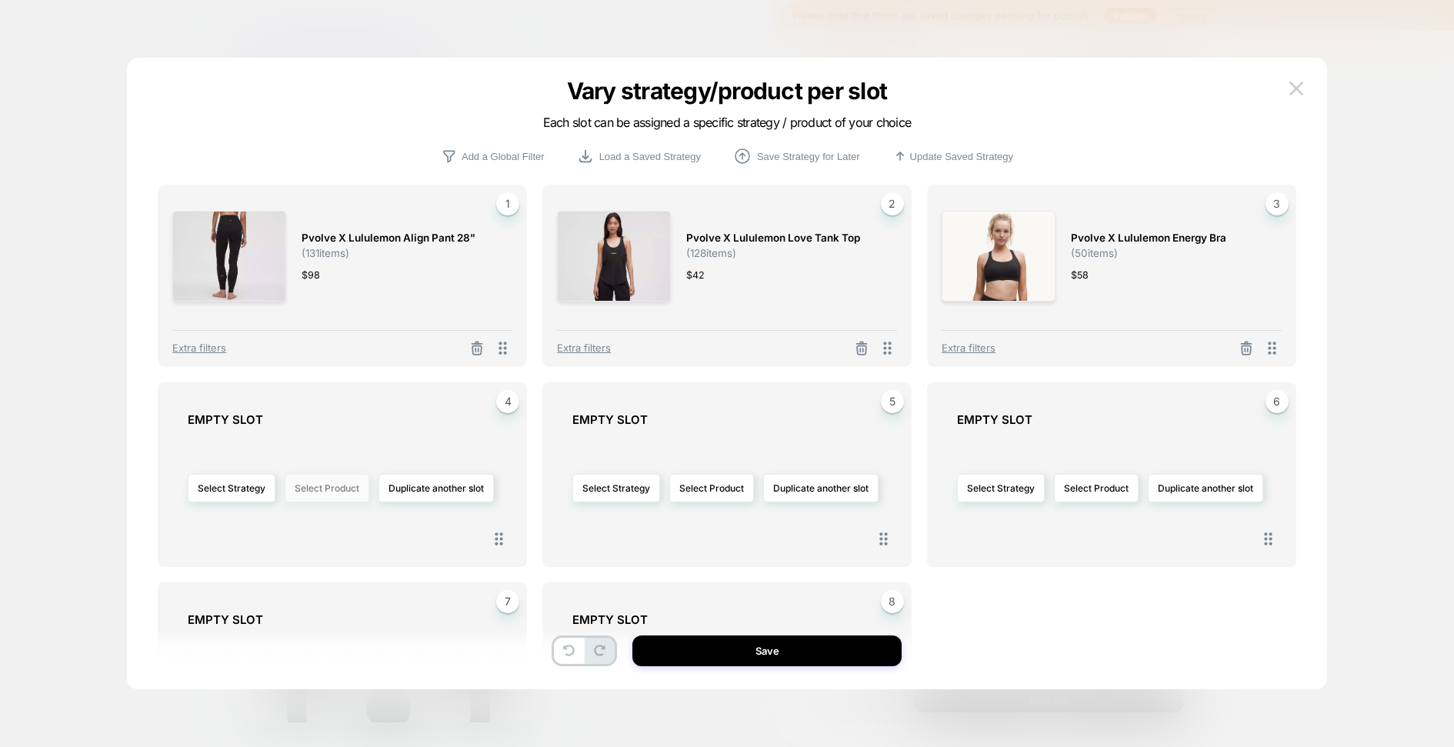
click at [351, 489] on button "Select Product" at bounding box center [327, 488] width 85 height 28
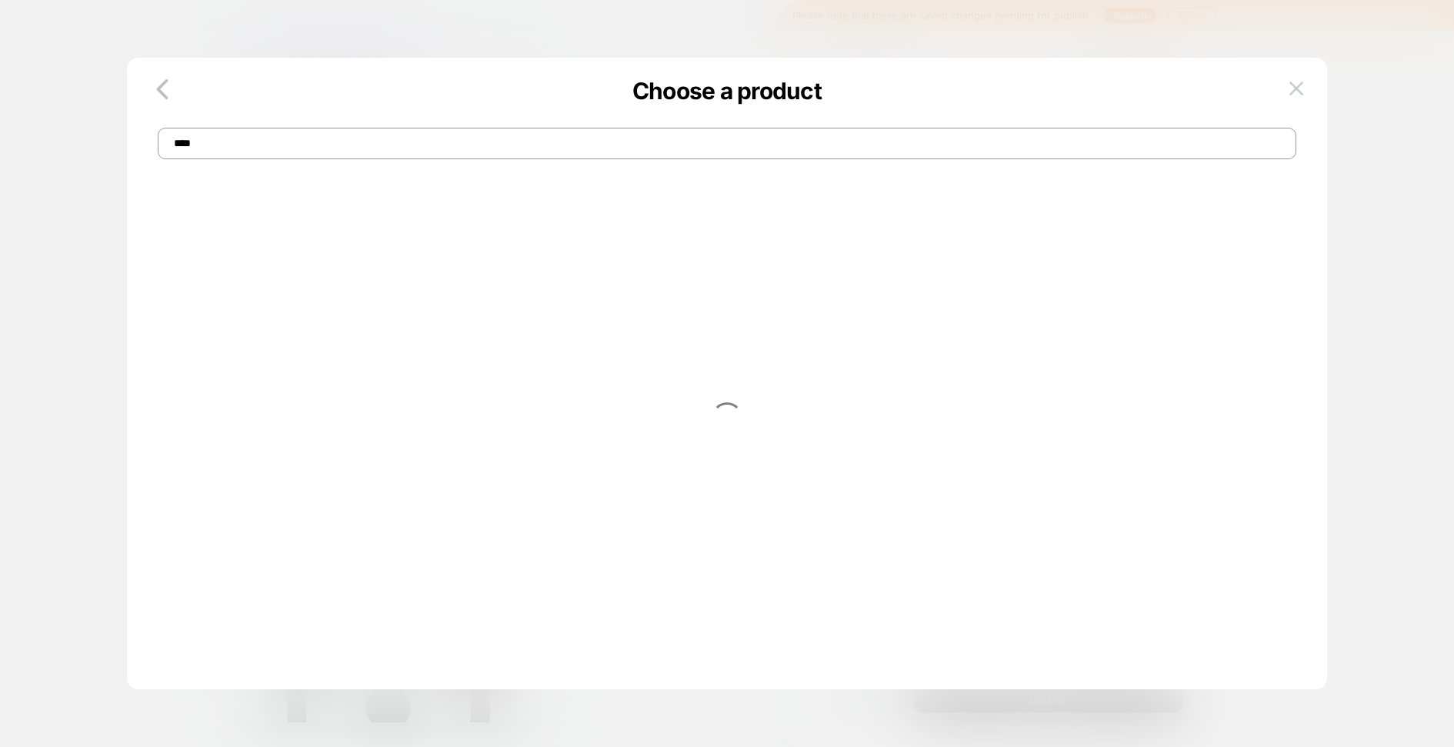
type input "****"
click at [301, 78] on p "Choose a product" at bounding box center [727, 91] width 1200 height 28
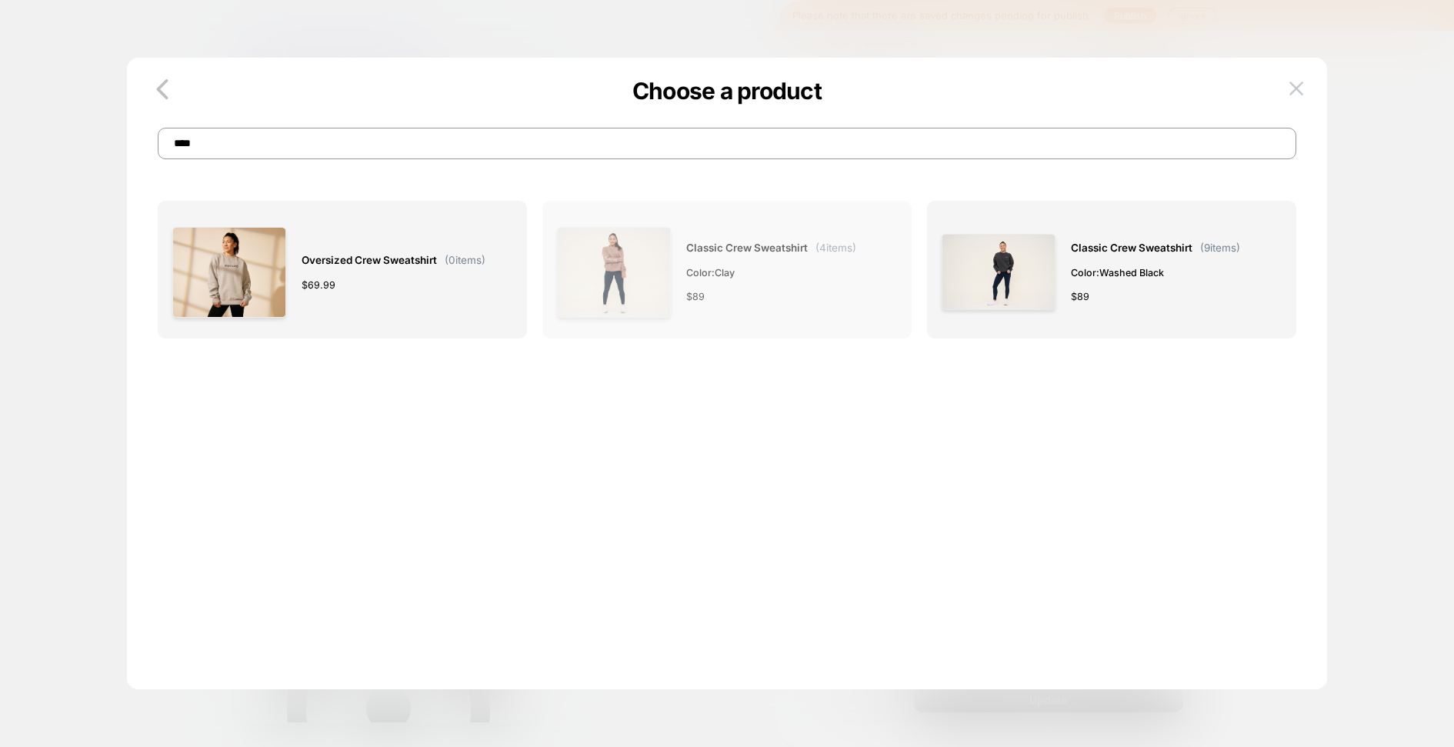
click at [722, 268] on span "Color: Clay" at bounding box center [771, 273] width 170 height 16
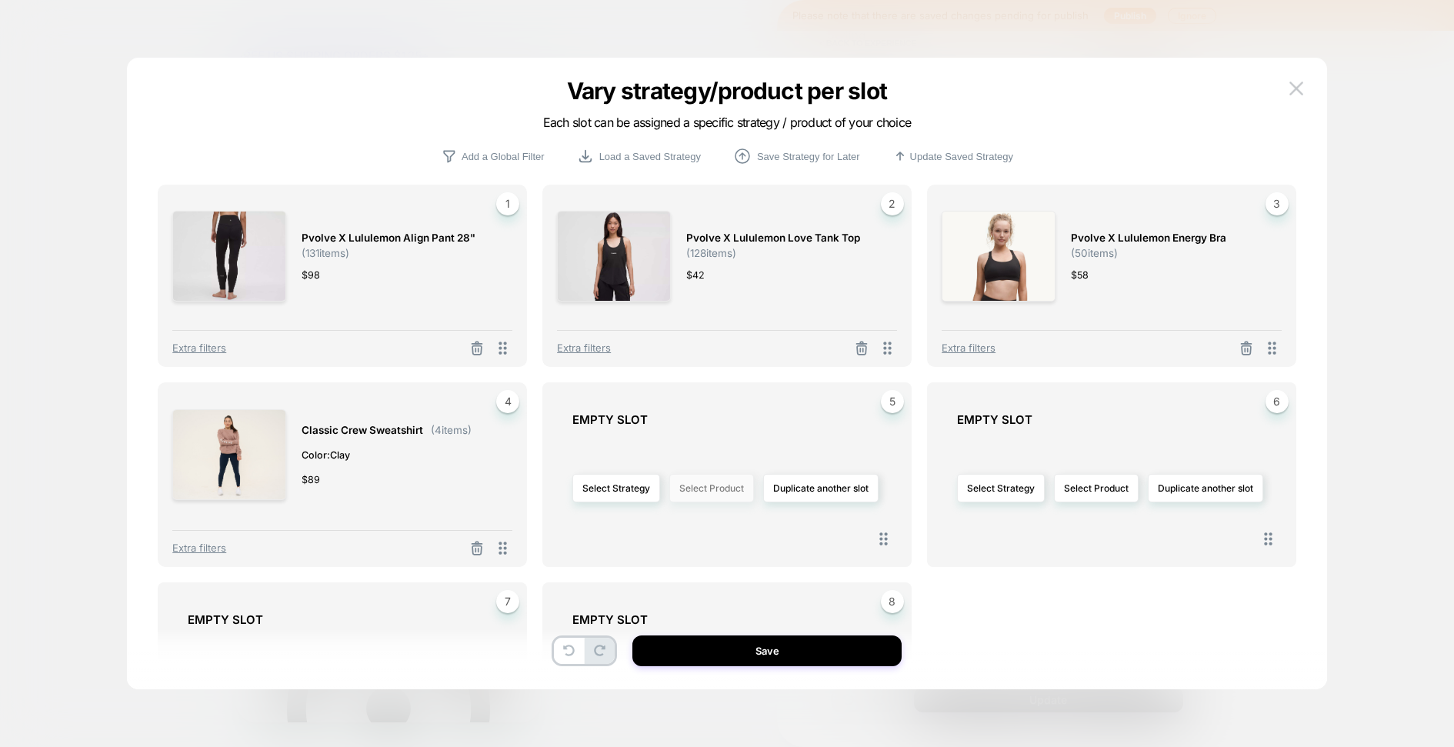
click at [732, 486] on button "Select Product" at bounding box center [711, 488] width 85 height 28
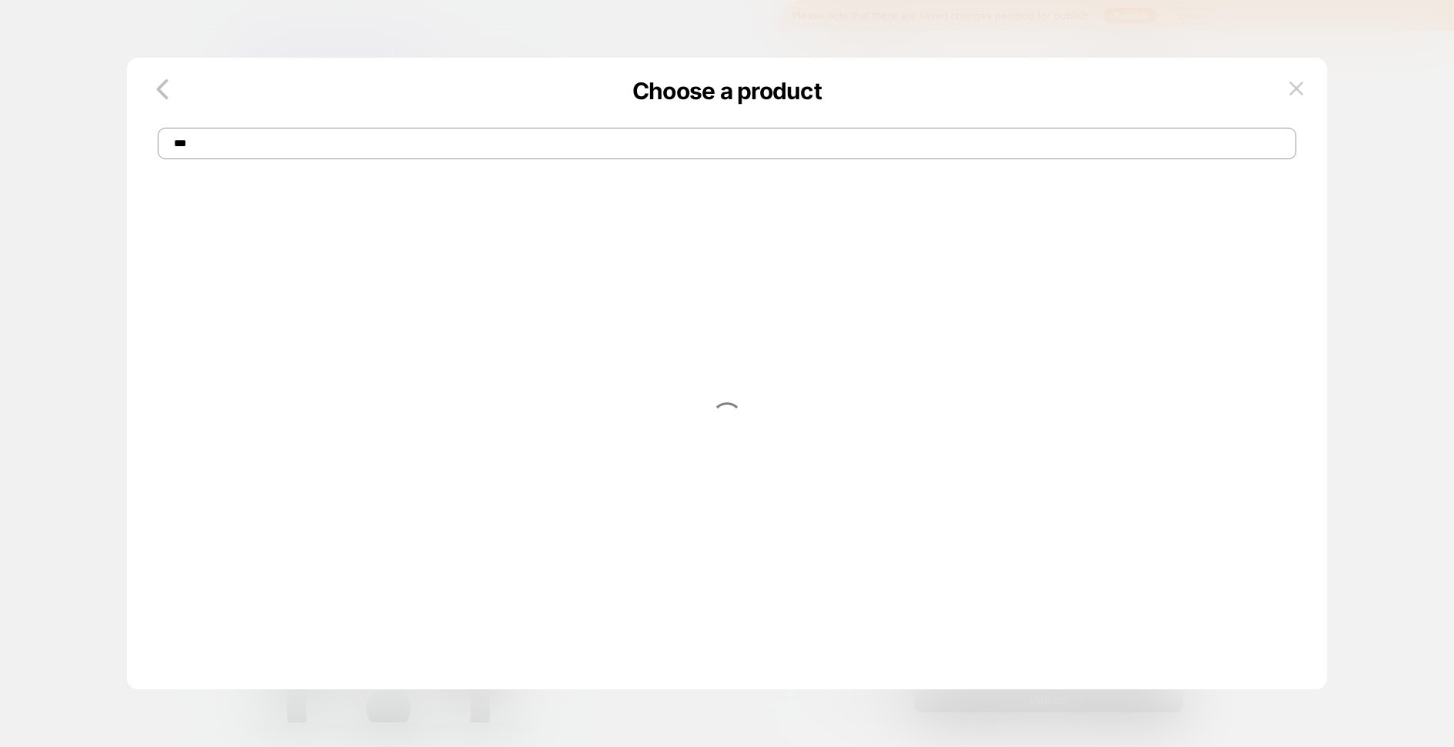
click at [289, 139] on input "***" at bounding box center [727, 144] width 1139 height 32
click at [324, 153] on input "***" at bounding box center [727, 144] width 1139 height 32
type input "***"
click at [305, 204] on div at bounding box center [727, 426] width 1139 height 496
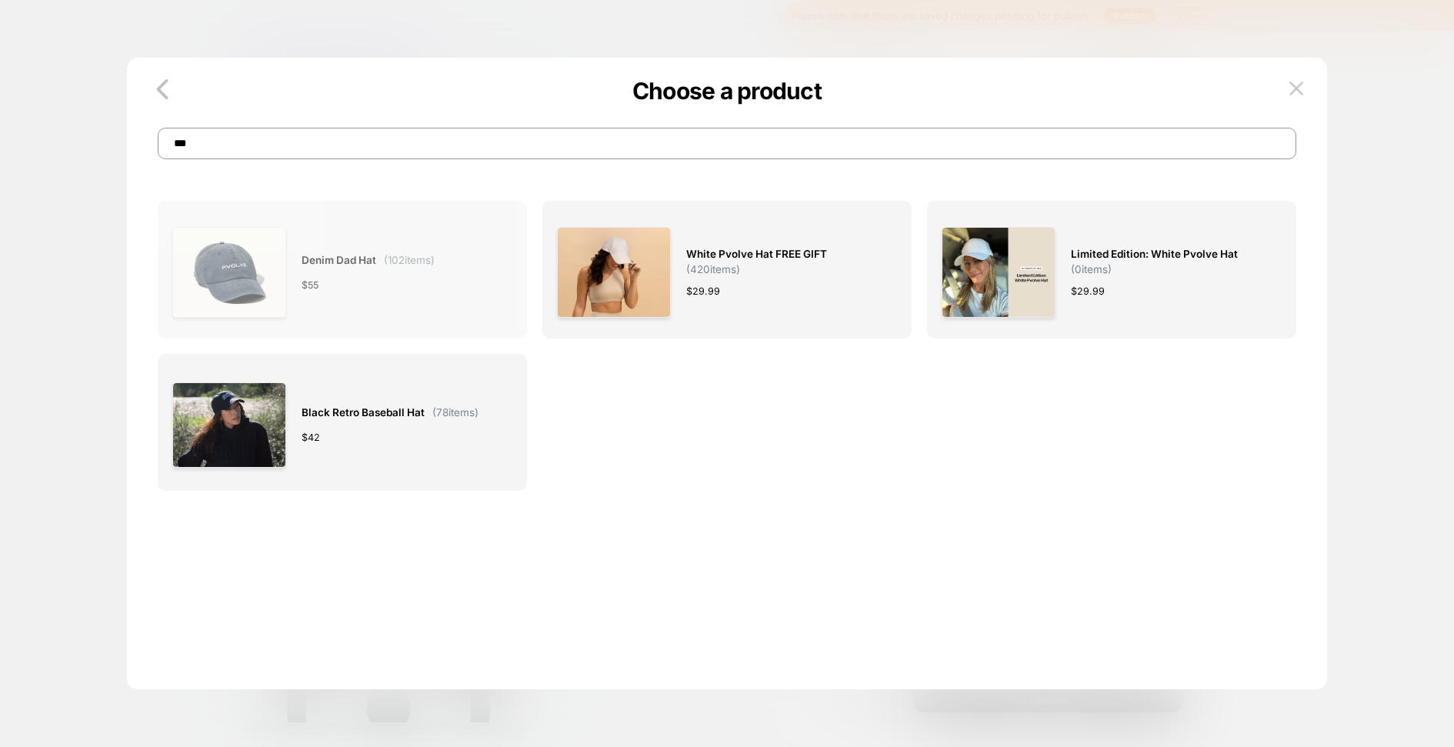
click at [435, 292] on div "$ 55" at bounding box center [368, 285] width 133 height 16
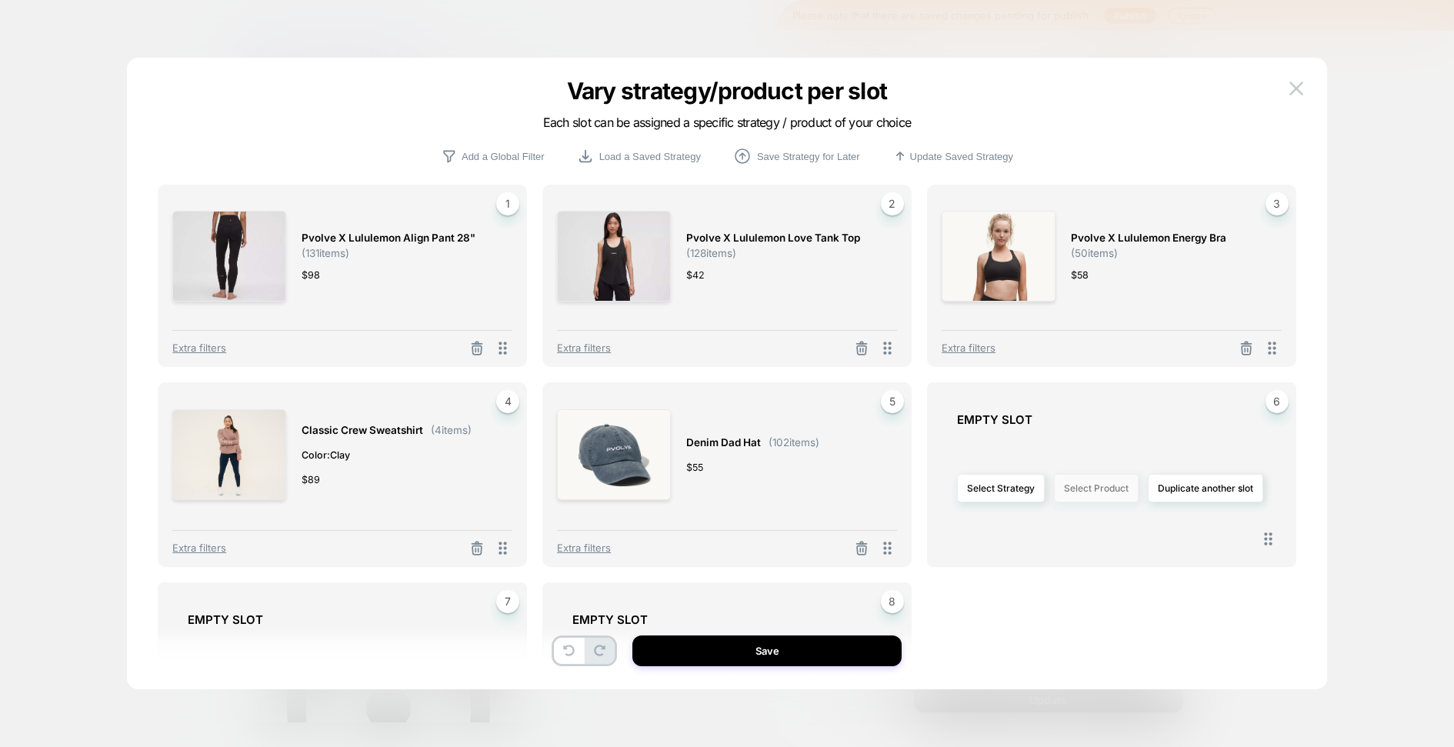
click at [1100, 488] on button "Select Product" at bounding box center [1096, 488] width 85 height 28
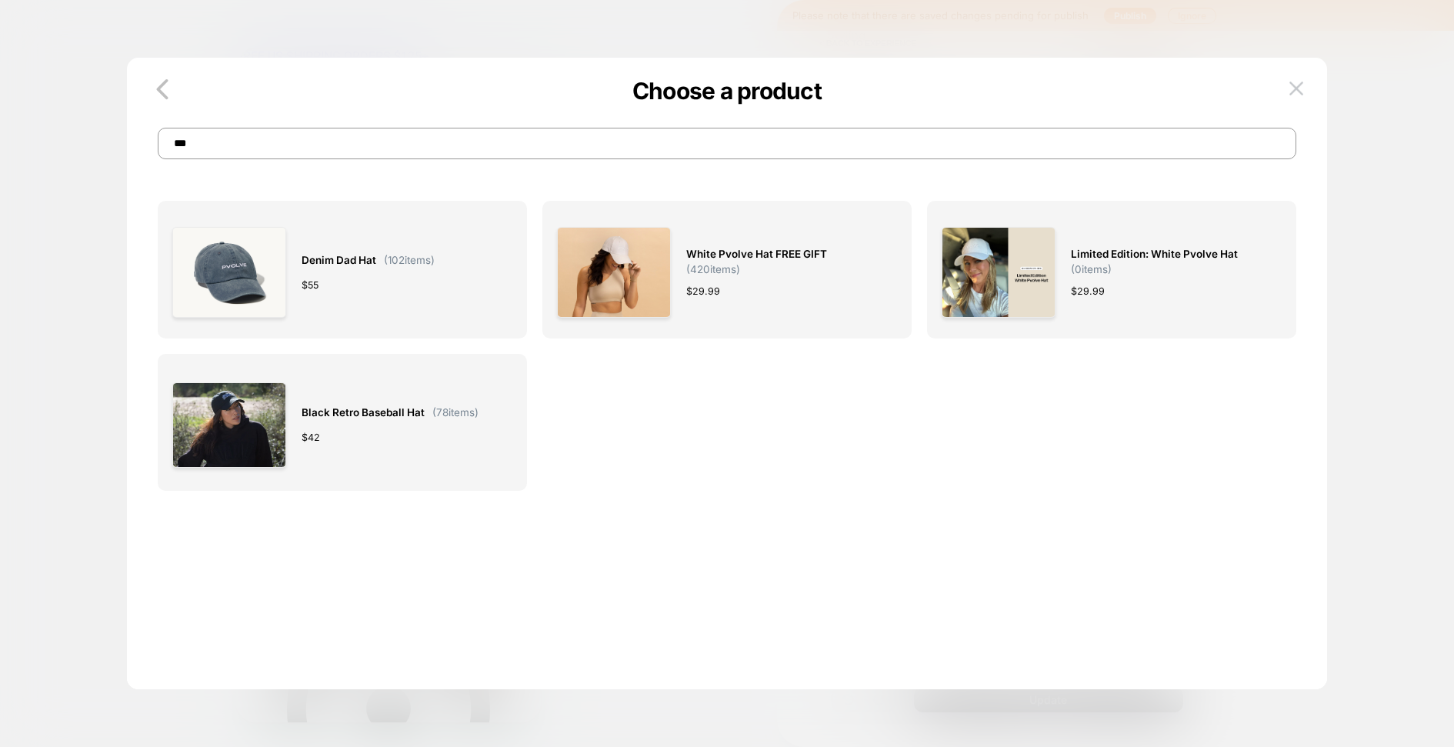
click at [736, 135] on input "***" at bounding box center [727, 144] width 1139 height 32
type input "***"
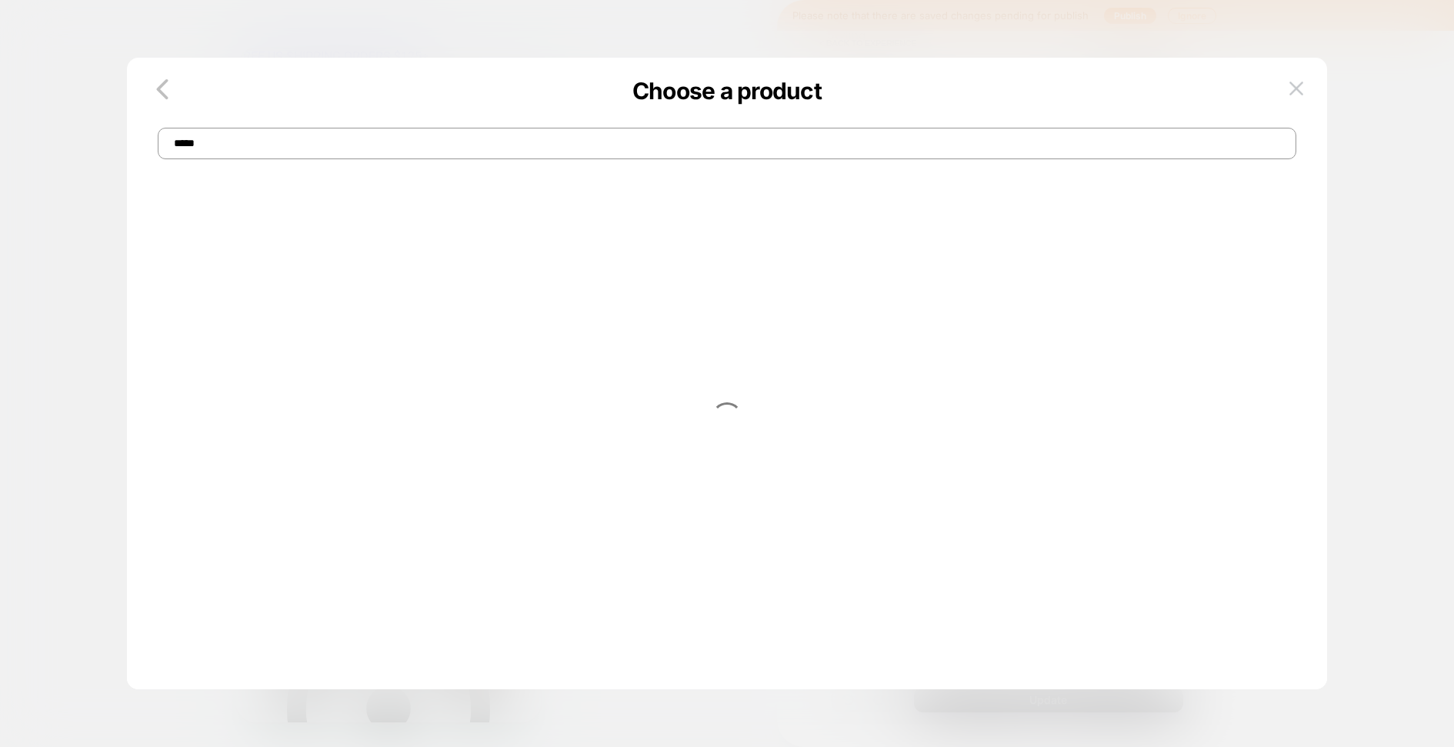
type input "*****"
click at [307, 102] on p "Choose a product" at bounding box center [727, 91] width 1200 height 28
click at [422, 81] on p "Choose a product" at bounding box center [727, 91] width 1200 height 28
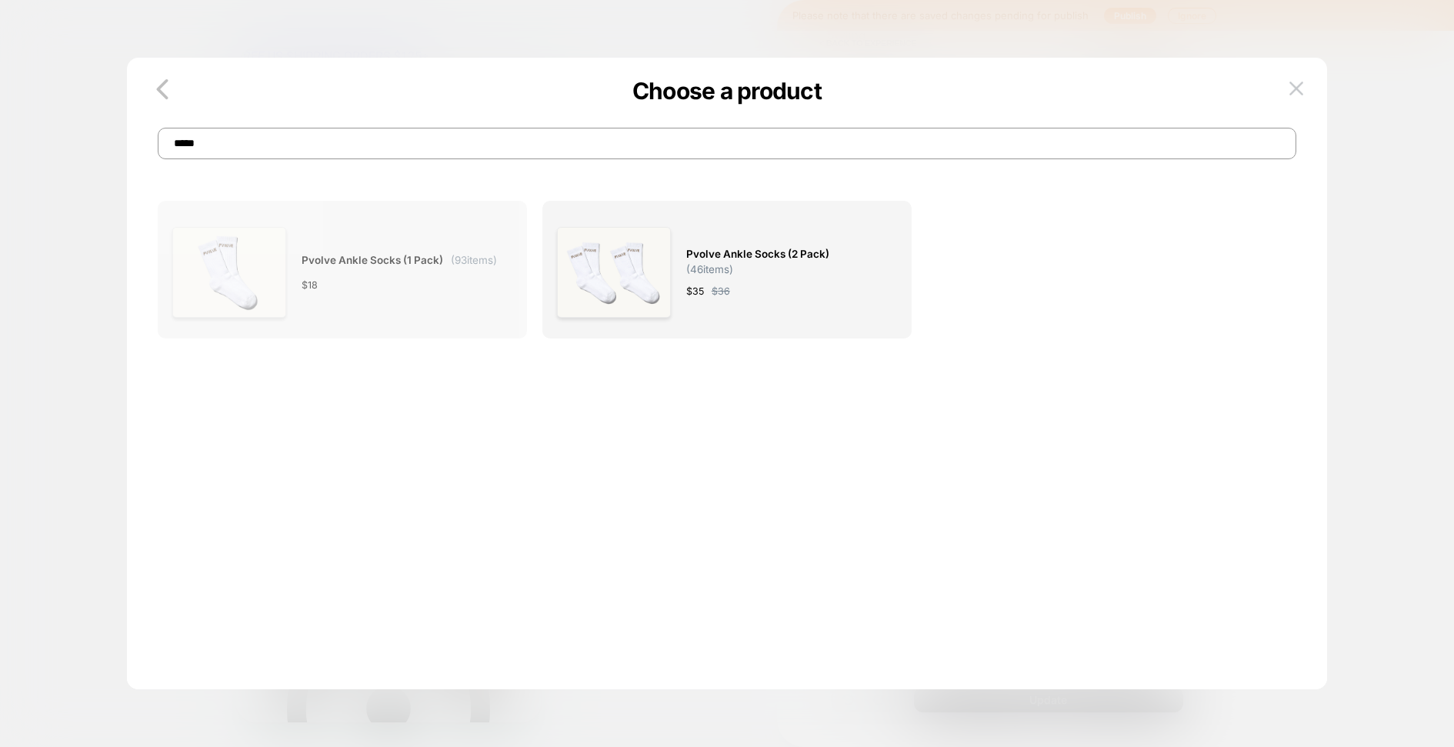
click at [421, 269] on span "Pvolve Ankle Socks (1 Pack) ( 93 items)" at bounding box center [399, 261] width 195 height 18
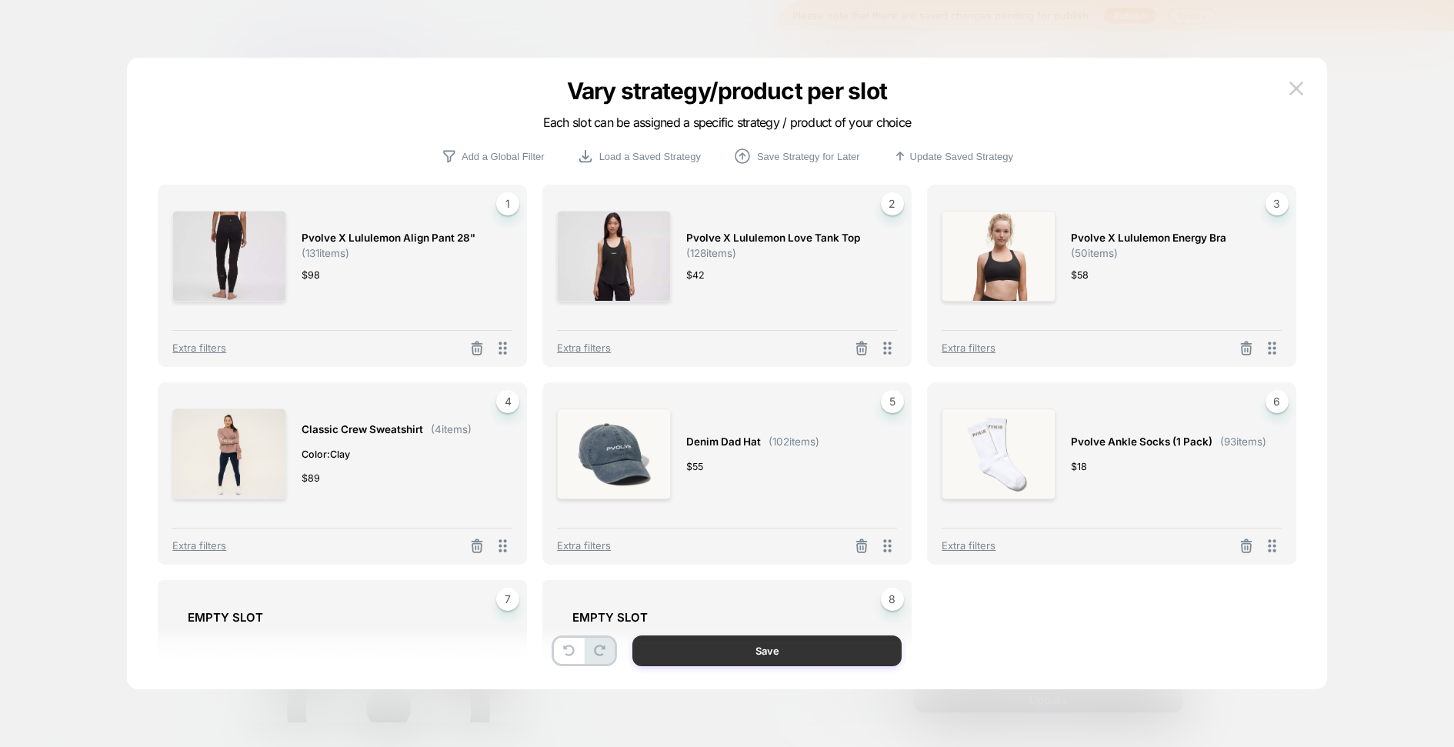
click at [819, 655] on button "Save" at bounding box center [766, 651] width 269 height 31
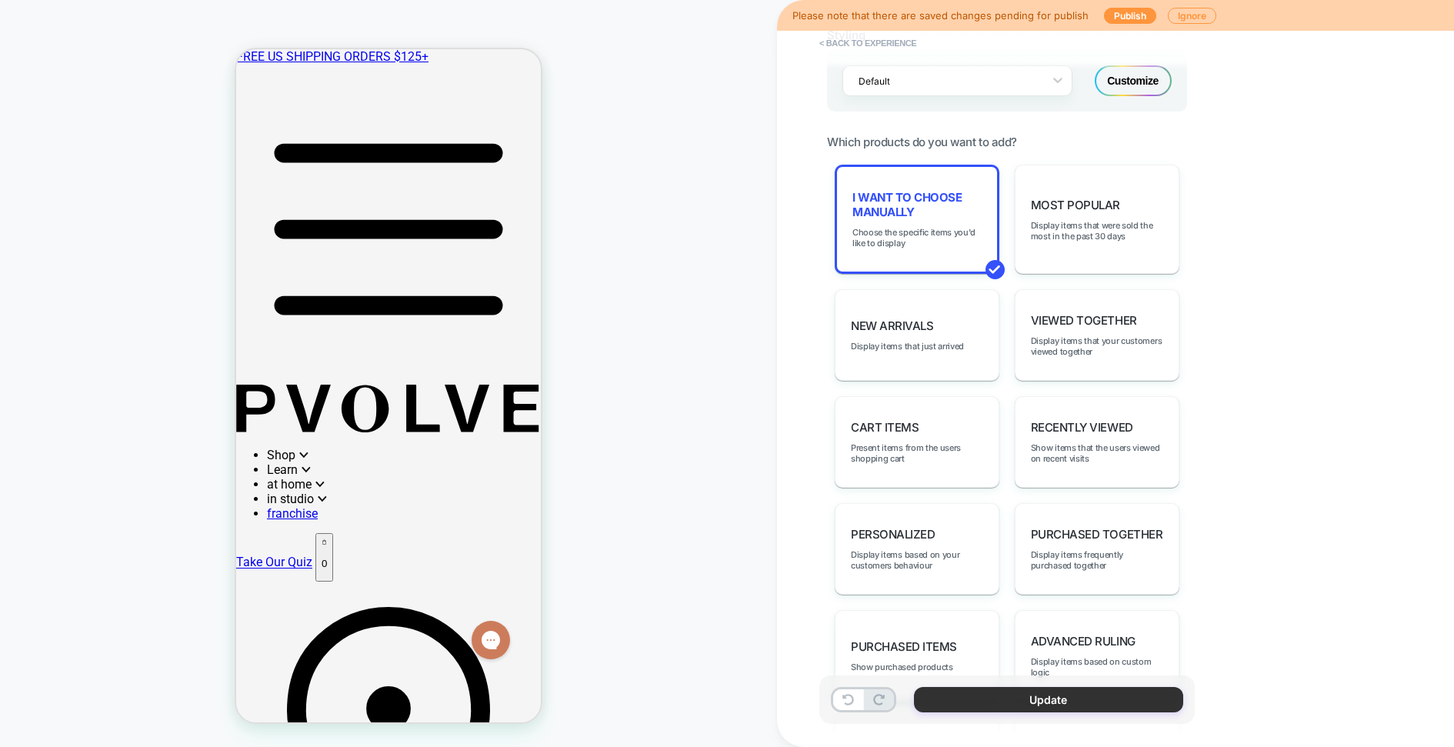
click at [1050, 700] on button "Update" at bounding box center [1048, 699] width 269 height 25
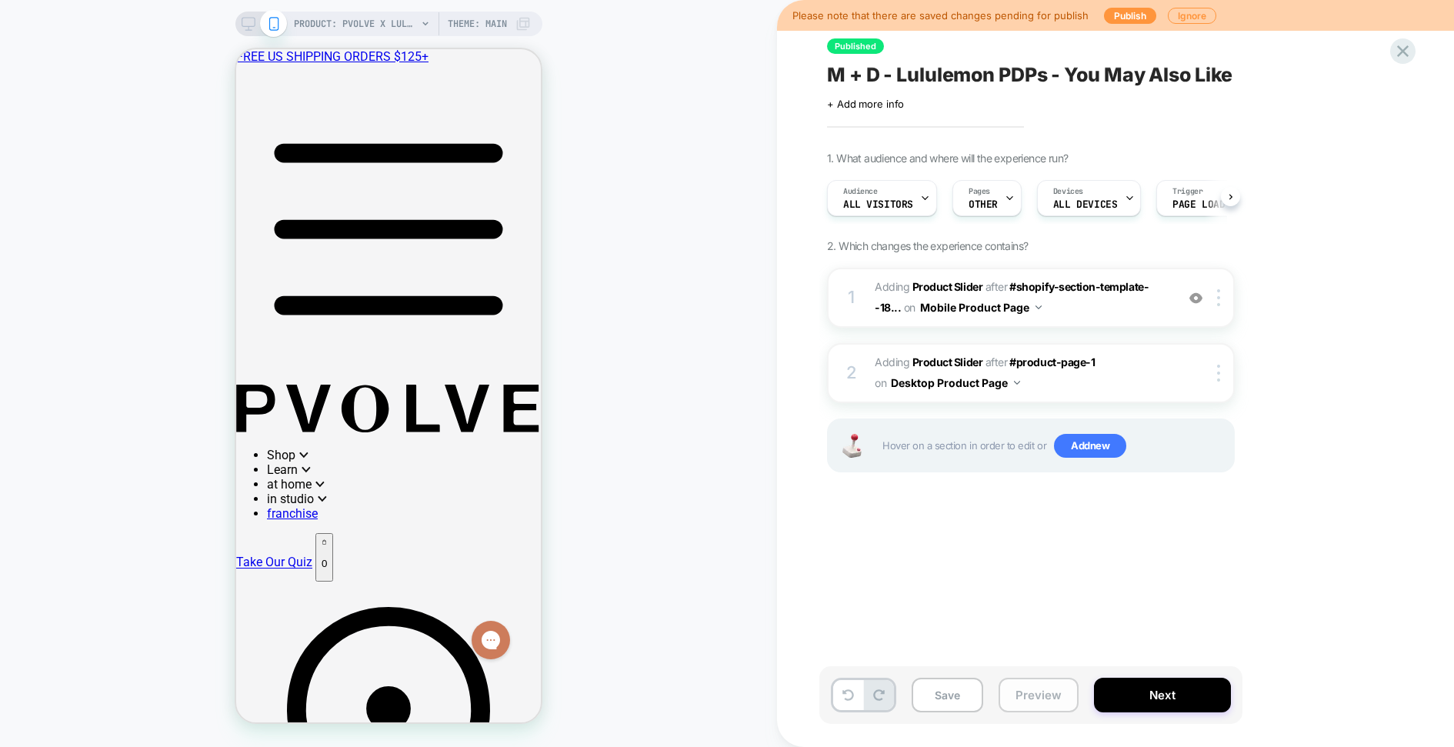
scroll to position [0, 1]
click at [951, 699] on button "Save" at bounding box center [948, 695] width 72 height 35
click at [1127, 16] on button "Publish" at bounding box center [1130, 16] width 52 height 16
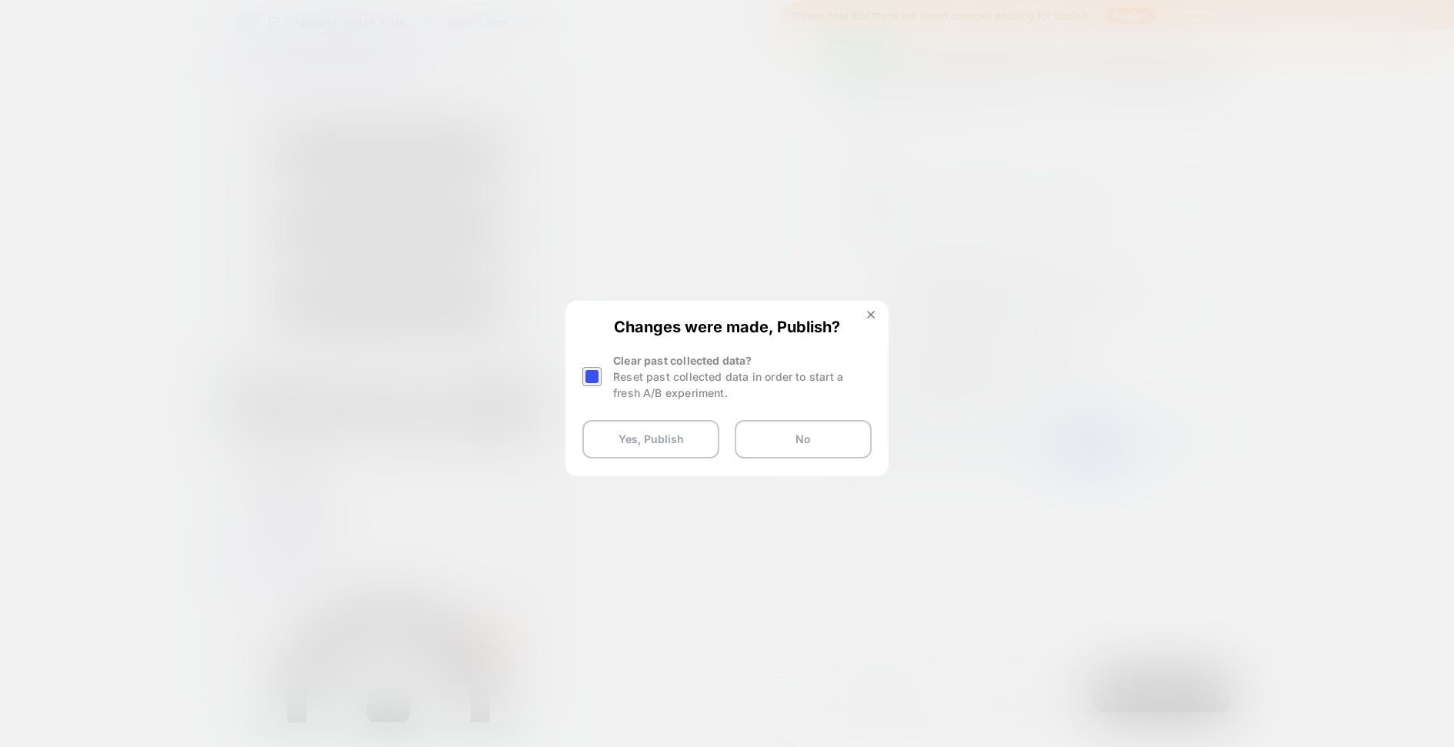
click at [673, 395] on div "Reset past collected data in order to start a fresh A/B experiment." at bounding box center [742, 385] width 259 height 32
click at [594, 372] on div at bounding box center [591, 376] width 19 height 19
click at [621, 432] on button "Yes, Publish" at bounding box center [650, 439] width 137 height 38
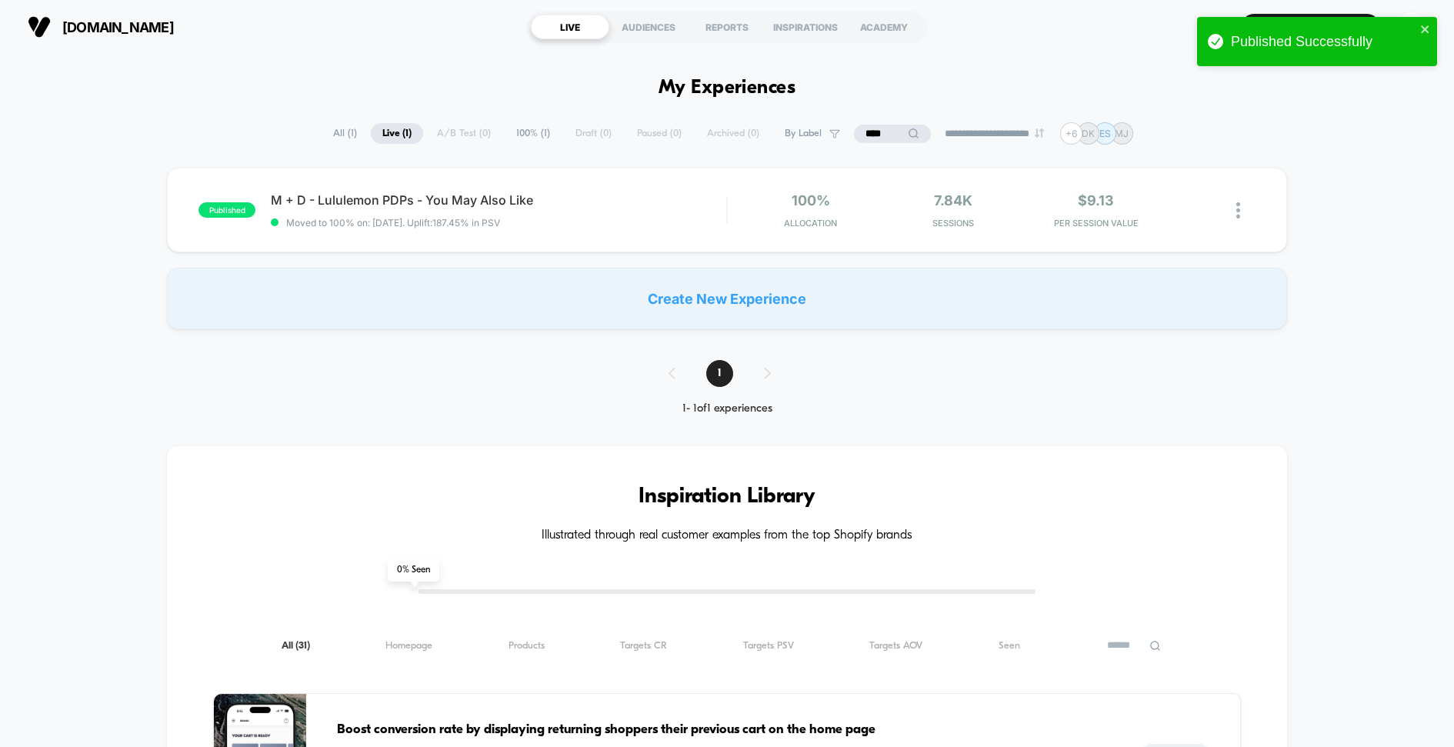
click at [1422, 185] on div "published M + D - Lululemon PDPs - You May Also Like Moved to 100% on: [DATE] .…" at bounding box center [727, 249] width 1454 height 162
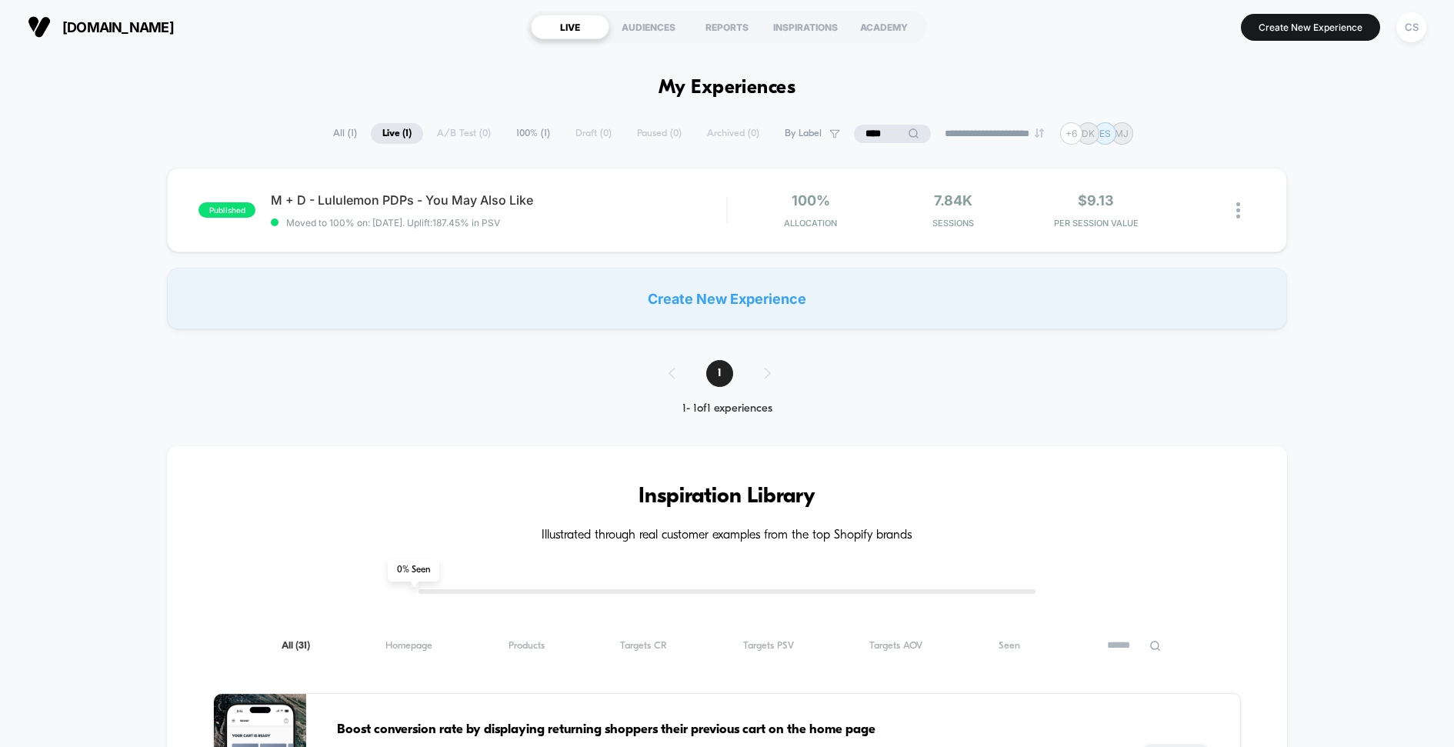
click at [1237, 204] on img at bounding box center [1239, 210] width 4 height 16
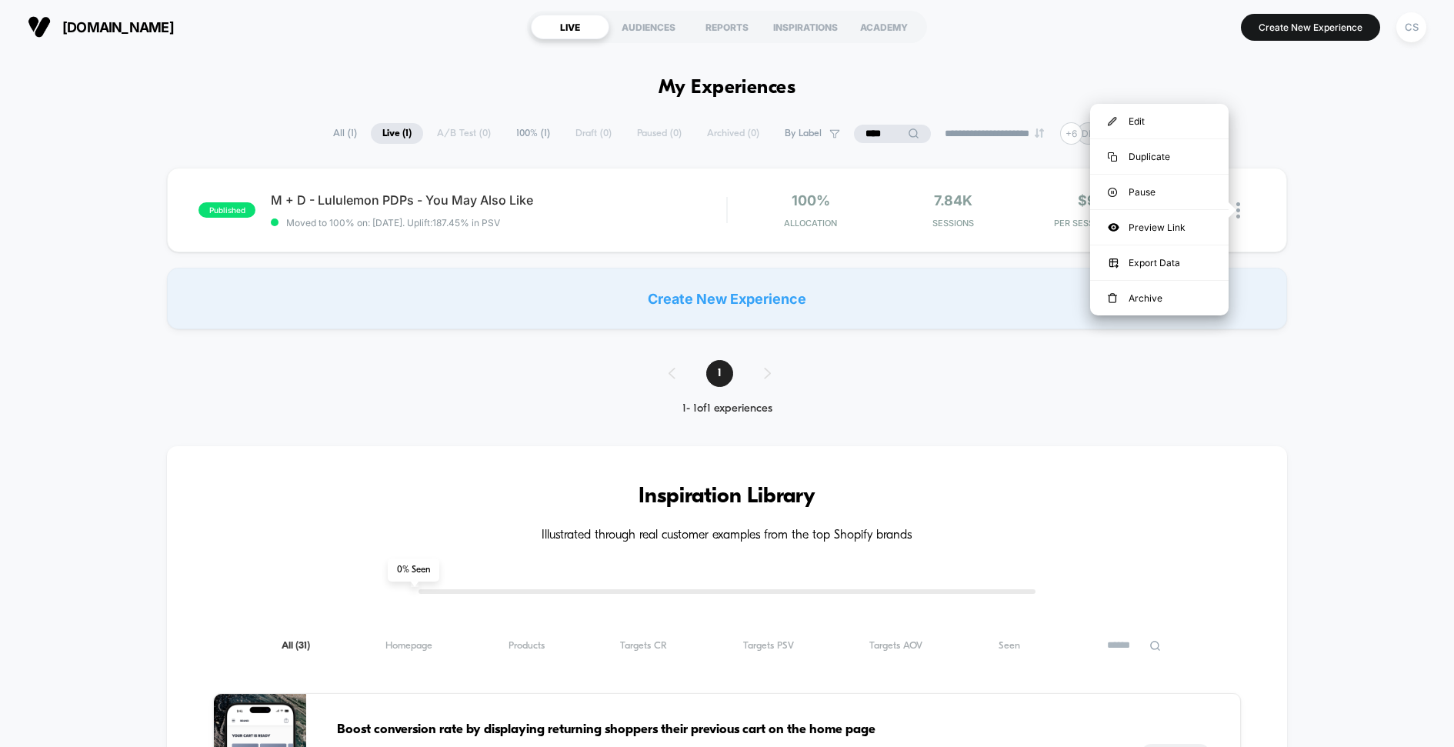
click at [1350, 210] on div "published M + D - Lululemon PDPs - You May Also Like Moved to 100% on: [DATE] .…" at bounding box center [727, 249] width 1454 height 162
